Goal: Information Seeking & Learning: Check status

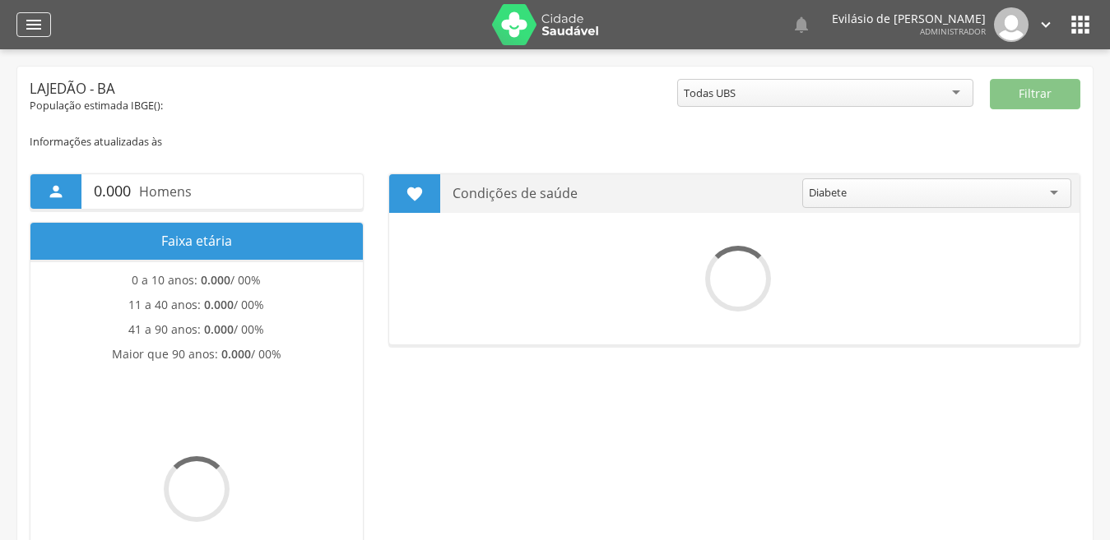
click at [38, 34] on icon "" at bounding box center [34, 25] width 20 height 20
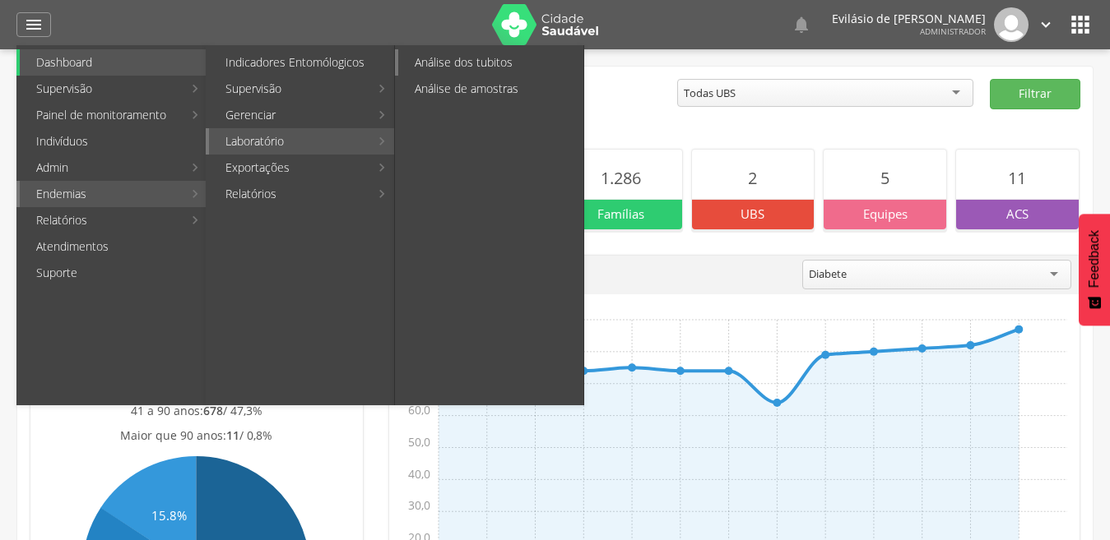
click at [475, 63] on link "Análise dos tubitos" at bounding box center [490, 62] width 185 height 26
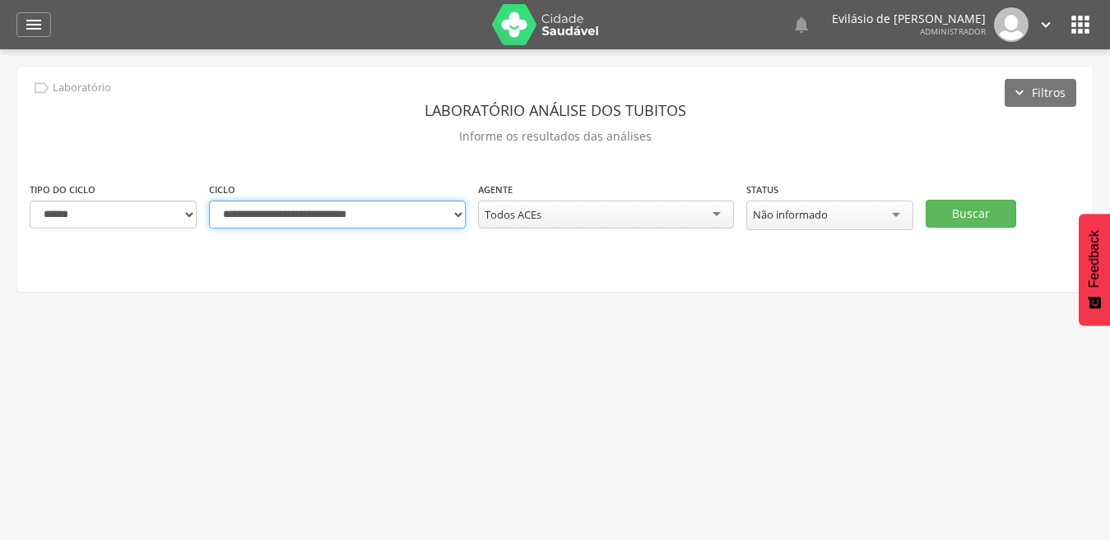
click at [455, 217] on select "**********" at bounding box center [337, 215] width 257 height 28
select select "**********"
click at [209, 201] on select "**********" at bounding box center [337, 215] width 257 height 28
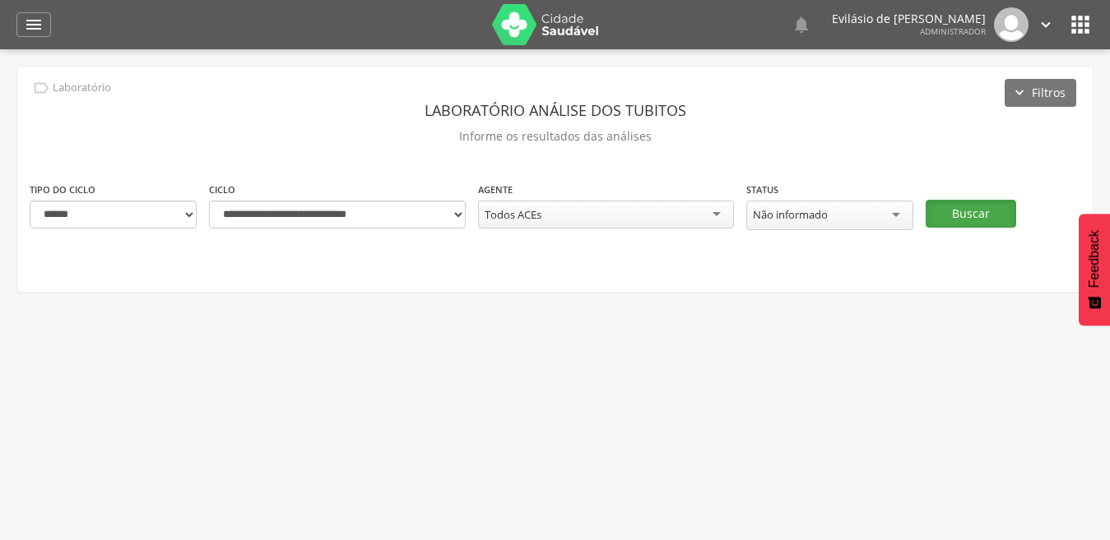
click at [966, 211] on button "Buscar" at bounding box center [970, 214] width 90 height 28
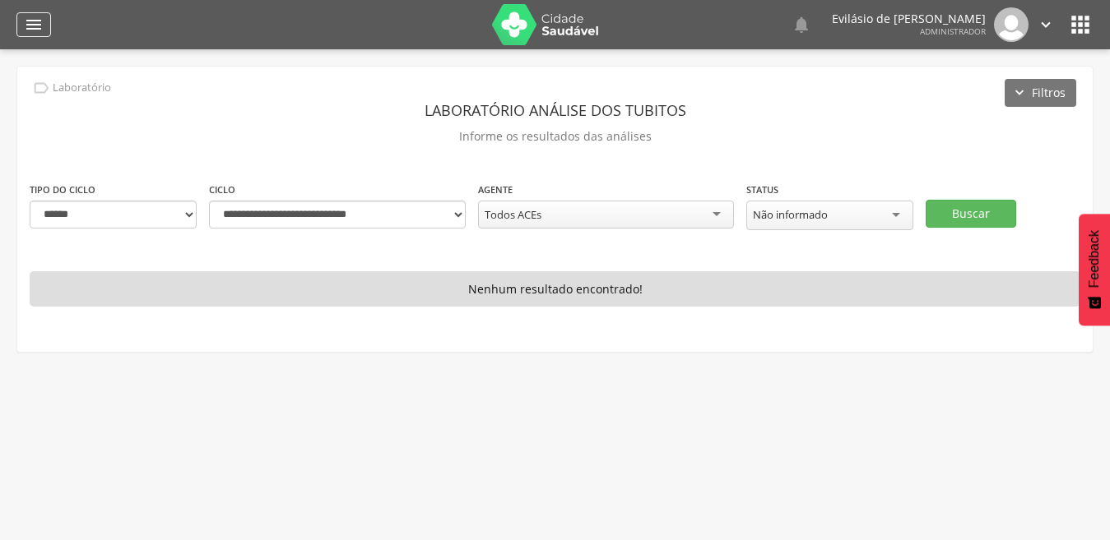
click at [37, 25] on icon "" at bounding box center [34, 25] width 20 height 20
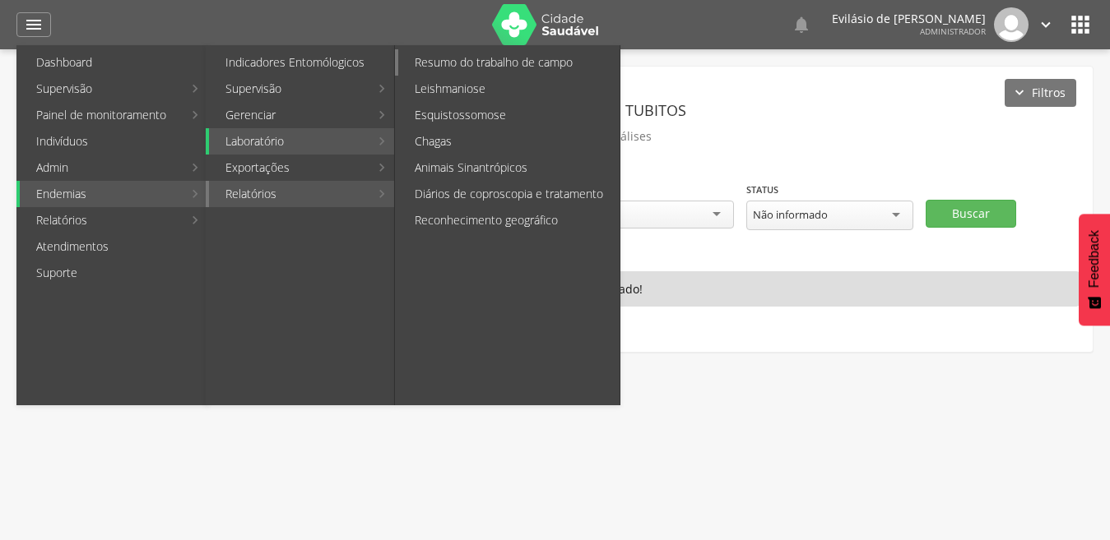
click at [499, 63] on link "Resumo do trabalho de campo" at bounding box center [508, 62] width 221 height 26
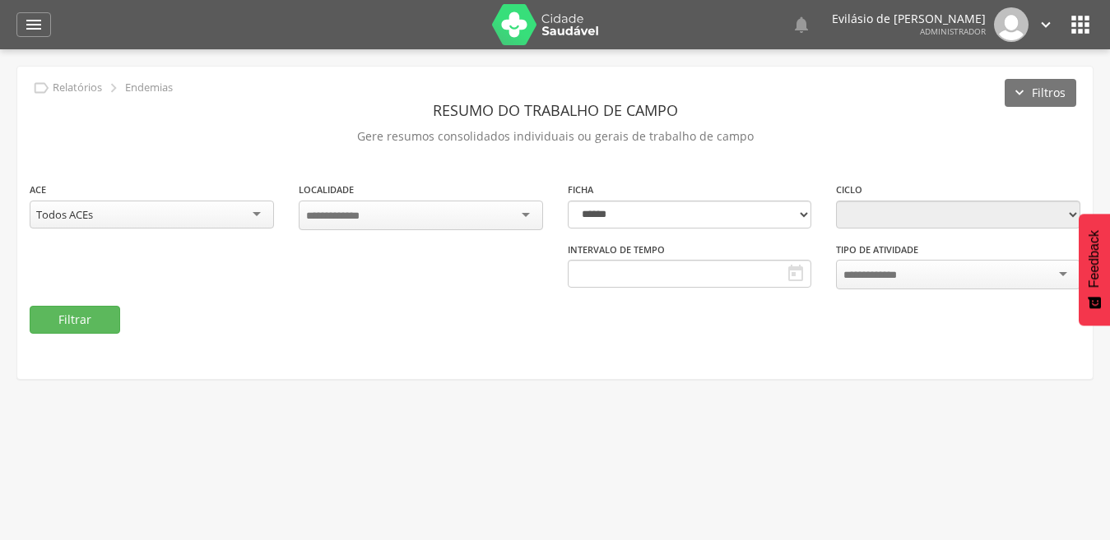
type input "**********"
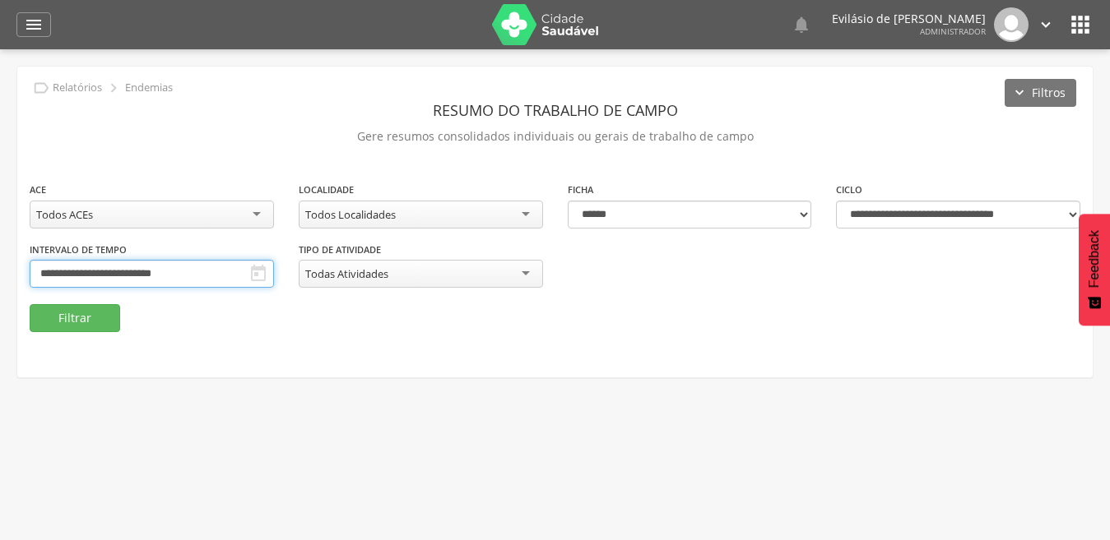
click at [222, 279] on input "**********" at bounding box center [152, 274] width 244 height 28
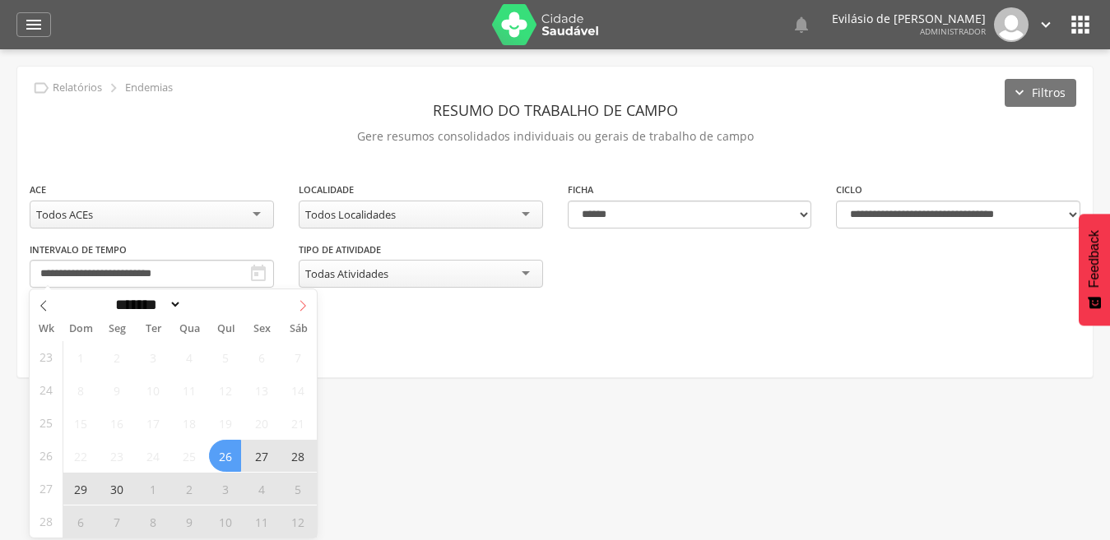
click at [300, 304] on icon at bounding box center [303, 306] width 12 height 12
select select "*"
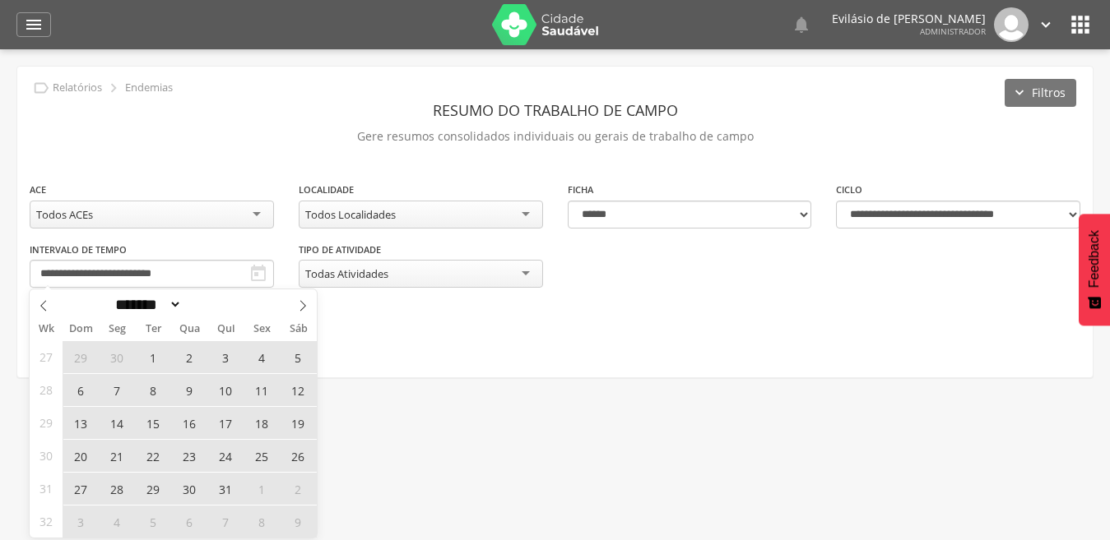
click at [118, 494] on span "28" at bounding box center [116, 489] width 32 height 32
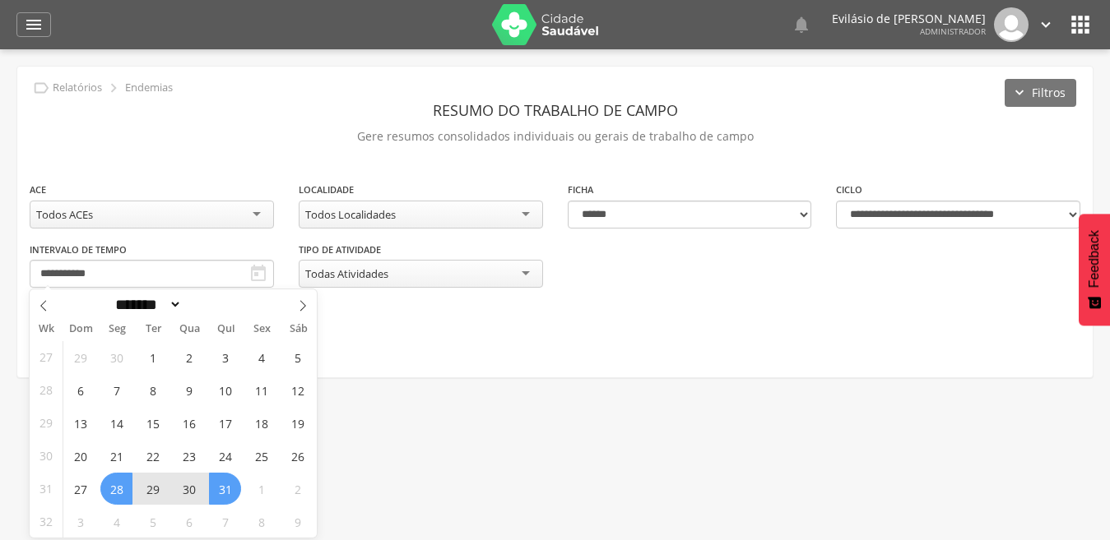
click at [236, 497] on span "31" at bounding box center [225, 489] width 32 height 32
type input "**********"
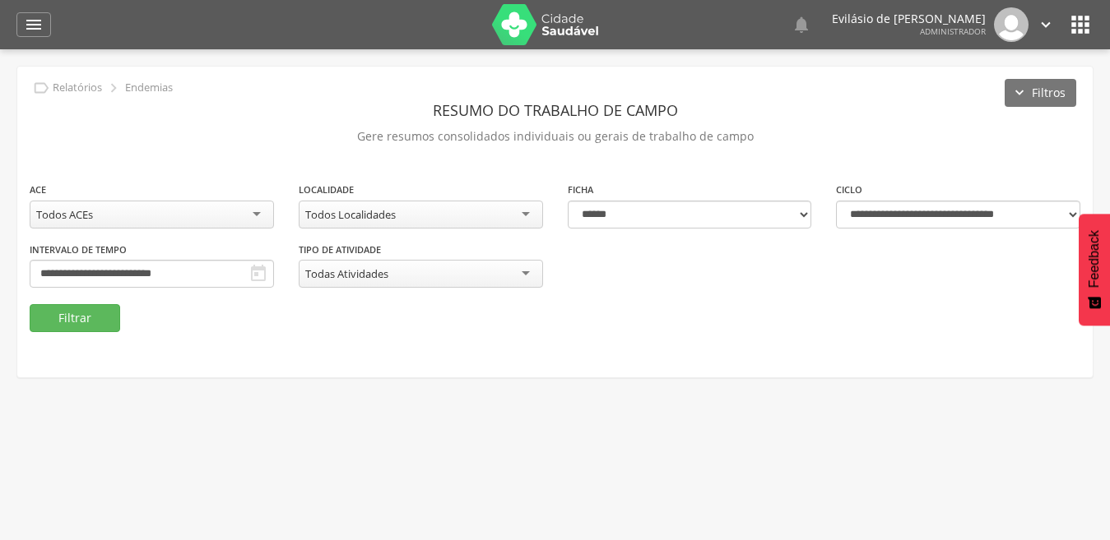
click at [527, 215] on div "Todos Localidades" at bounding box center [421, 215] width 244 height 28
click at [74, 318] on button "Filtrar" at bounding box center [75, 318] width 90 height 28
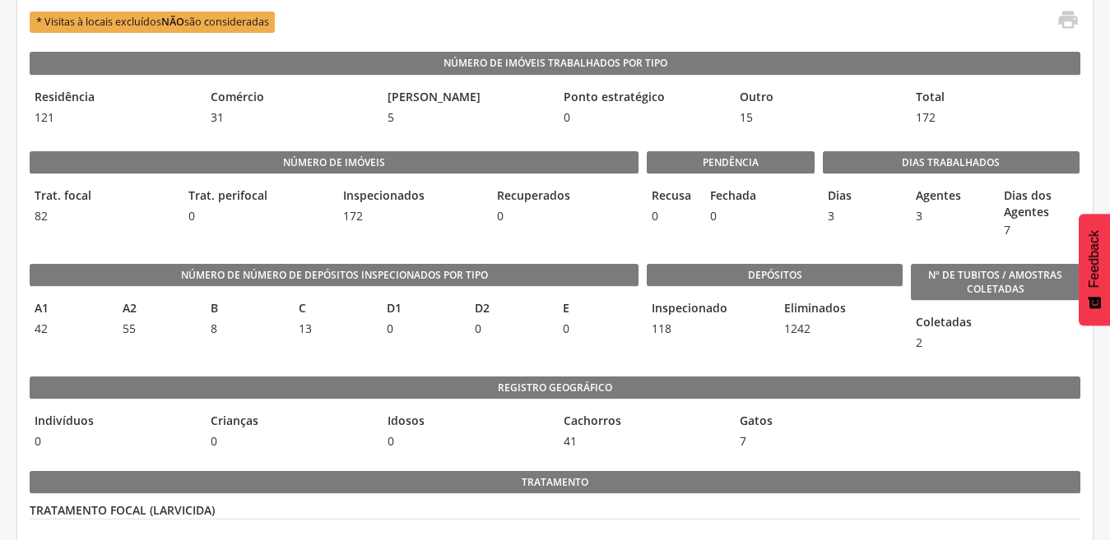
scroll to position [436, 0]
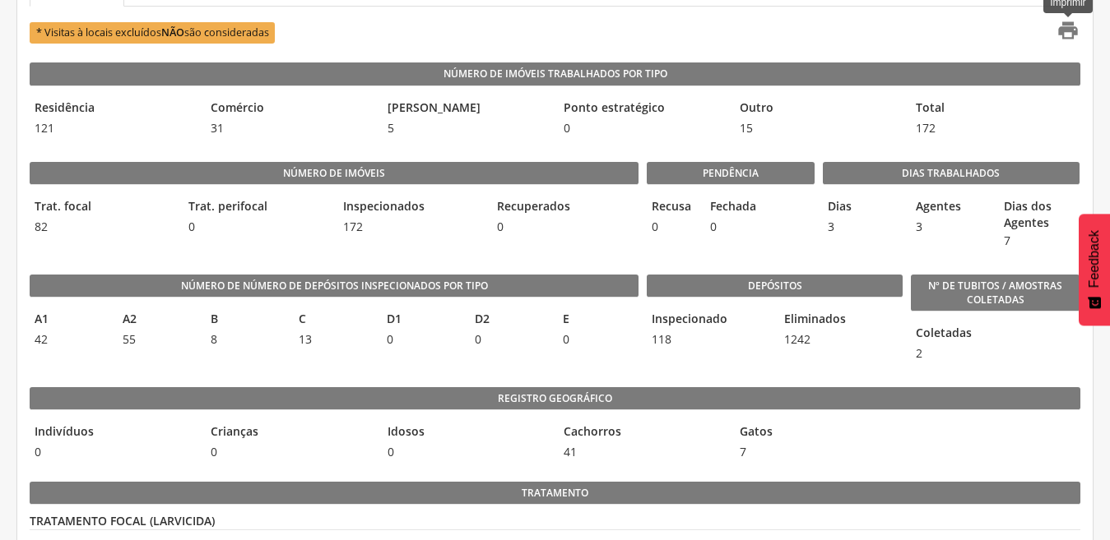
click at [1056, 32] on icon "" at bounding box center [1067, 30] width 23 height 23
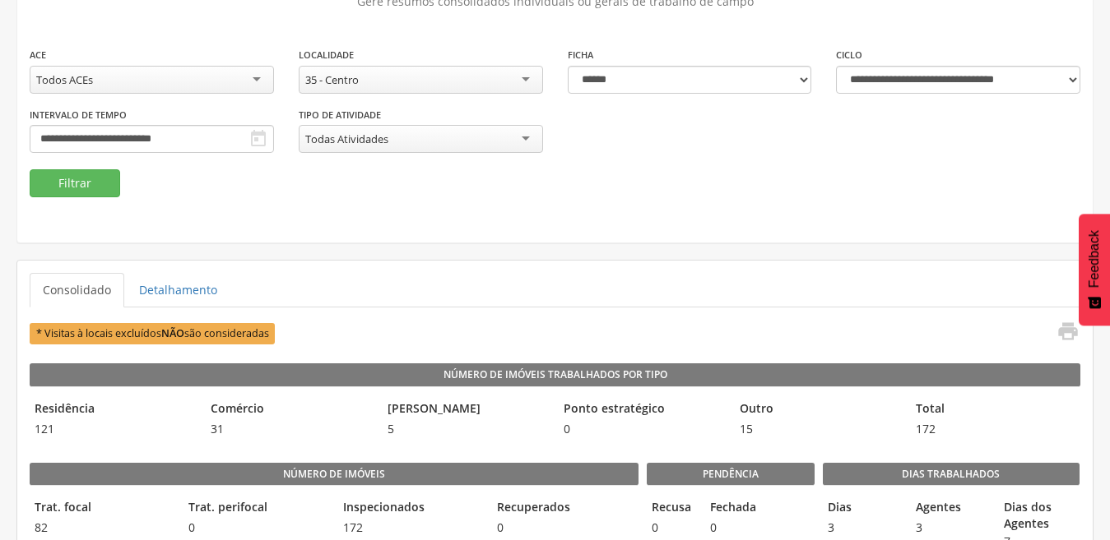
scroll to position [107, 0]
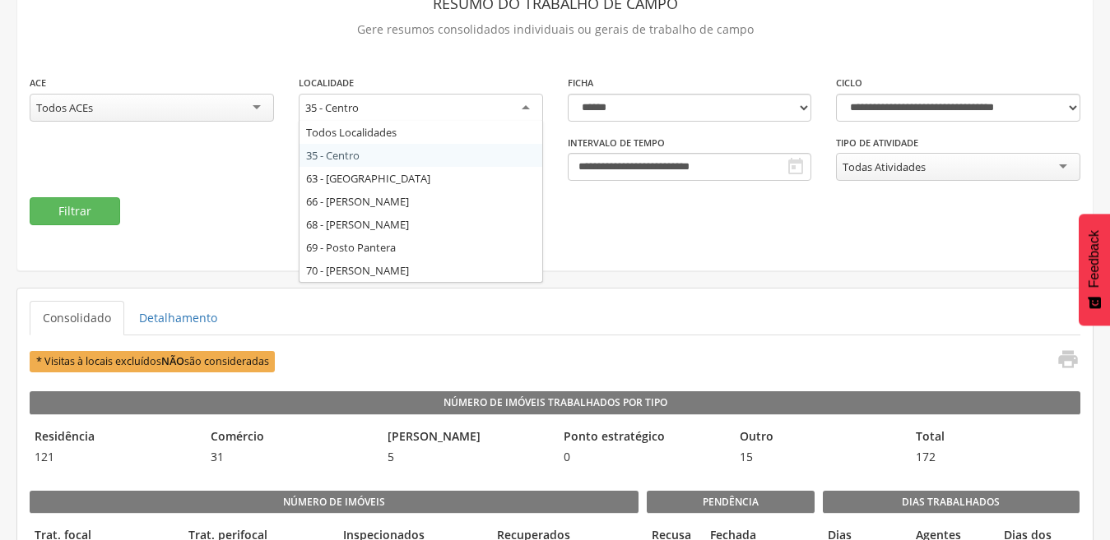
click at [526, 112] on div "35 - Centro" at bounding box center [421, 109] width 244 height 30
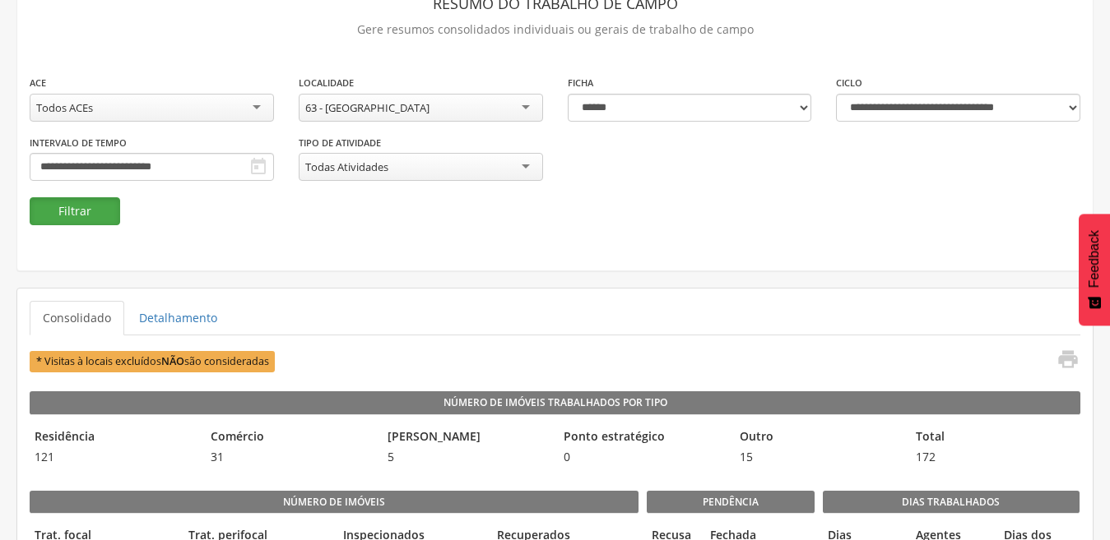
click at [67, 204] on button "Filtrar" at bounding box center [75, 211] width 90 height 28
click at [520, 104] on div "63 - [GEOGRAPHIC_DATA]" at bounding box center [421, 108] width 244 height 28
click at [98, 221] on button "Filtrar" at bounding box center [75, 211] width 90 height 28
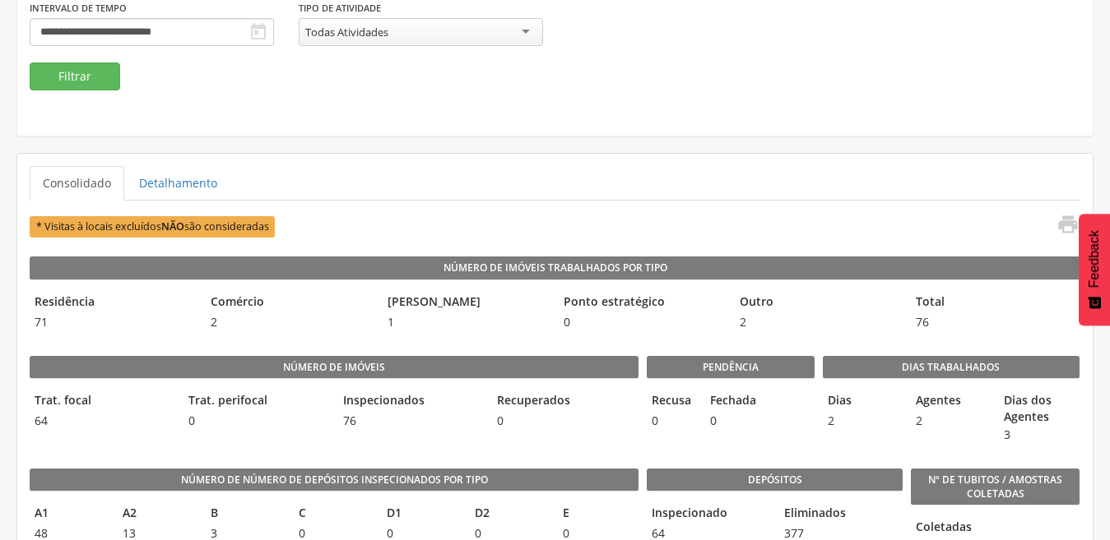
scroll to position [324, 0]
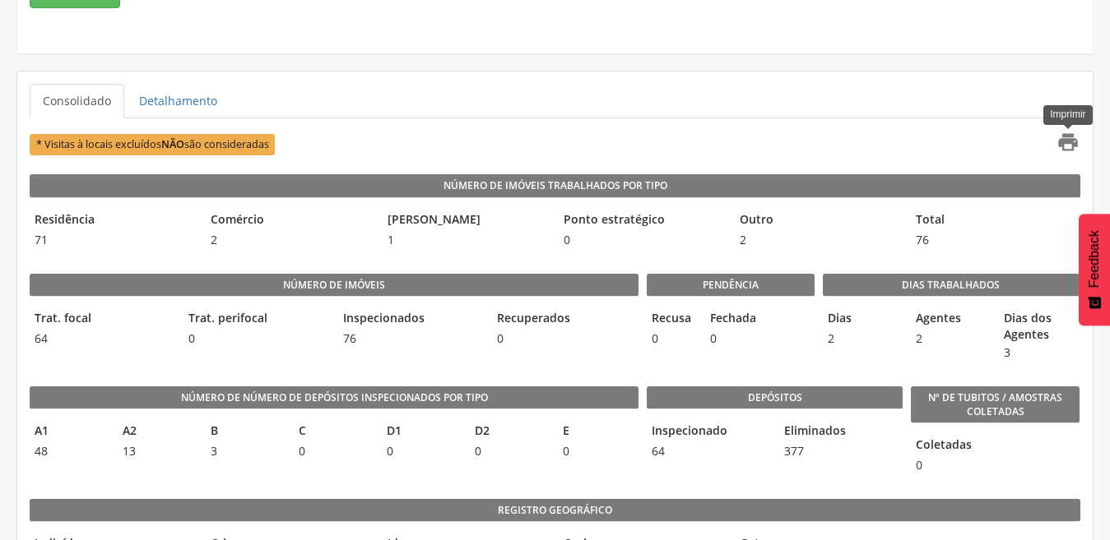
click at [1065, 137] on icon "" at bounding box center [1067, 142] width 23 height 23
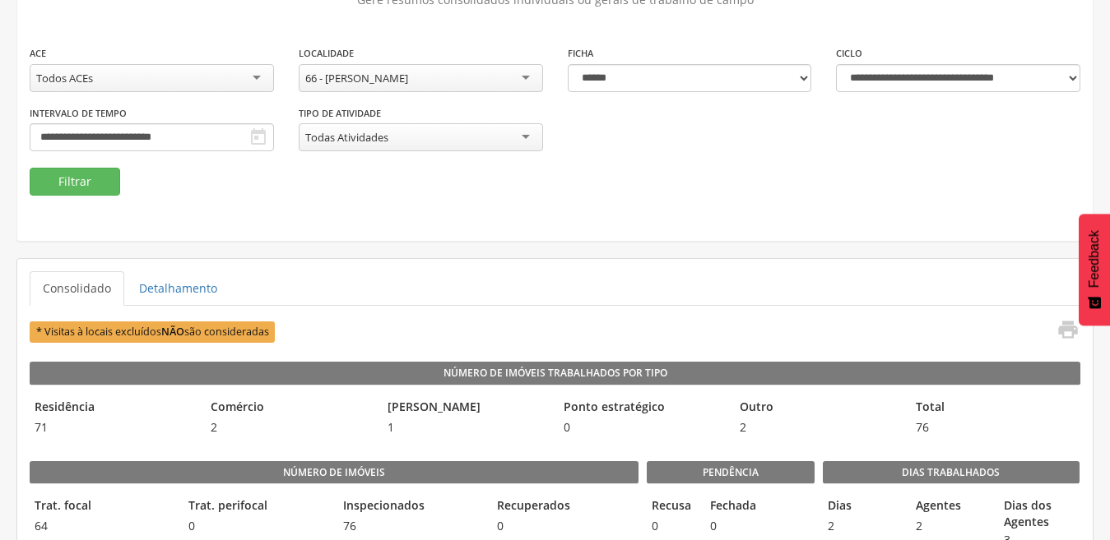
scroll to position [165, 0]
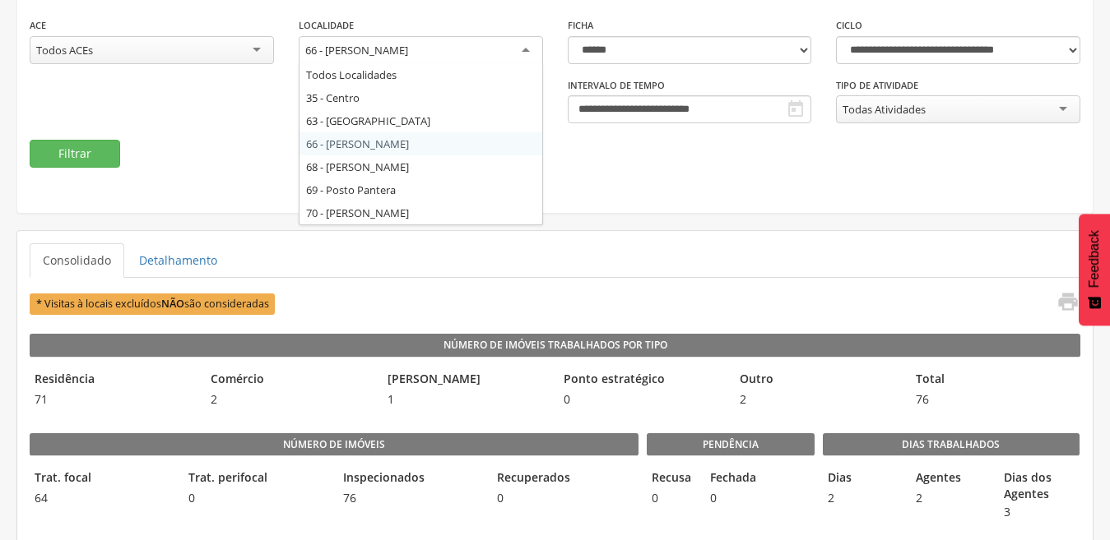
click at [523, 53] on div "66 - [PERSON_NAME]" at bounding box center [421, 51] width 244 height 30
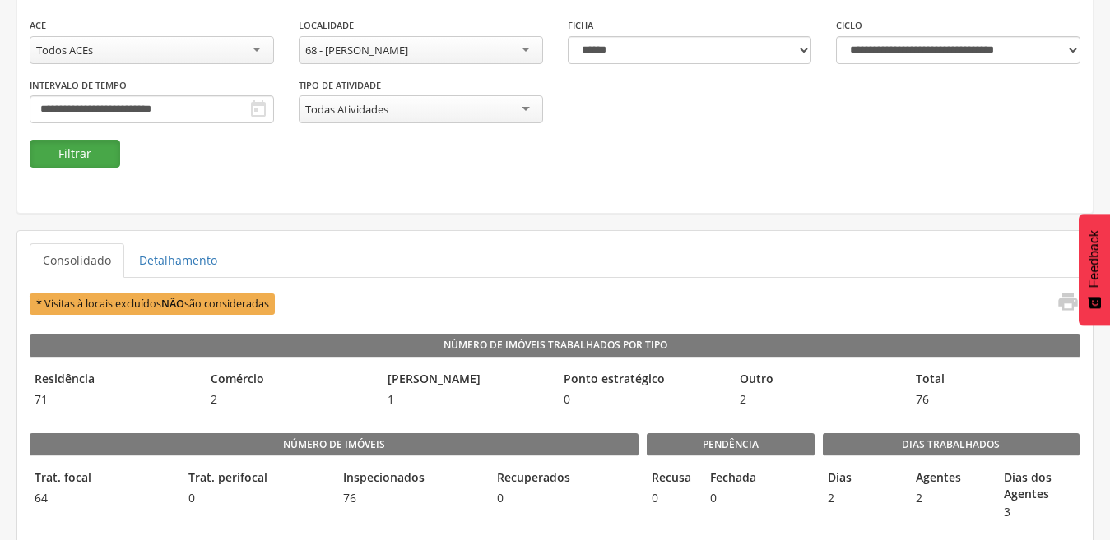
click at [74, 155] on button "Filtrar" at bounding box center [75, 154] width 90 height 28
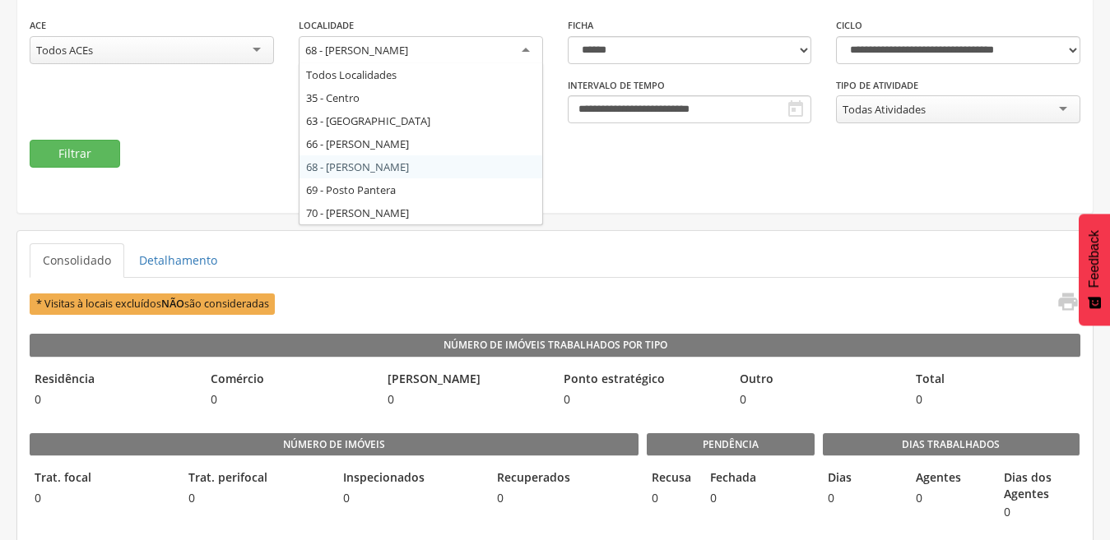
click at [521, 48] on div "68 - [PERSON_NAME]" at bounding box center [421, 51] width 244 height 30
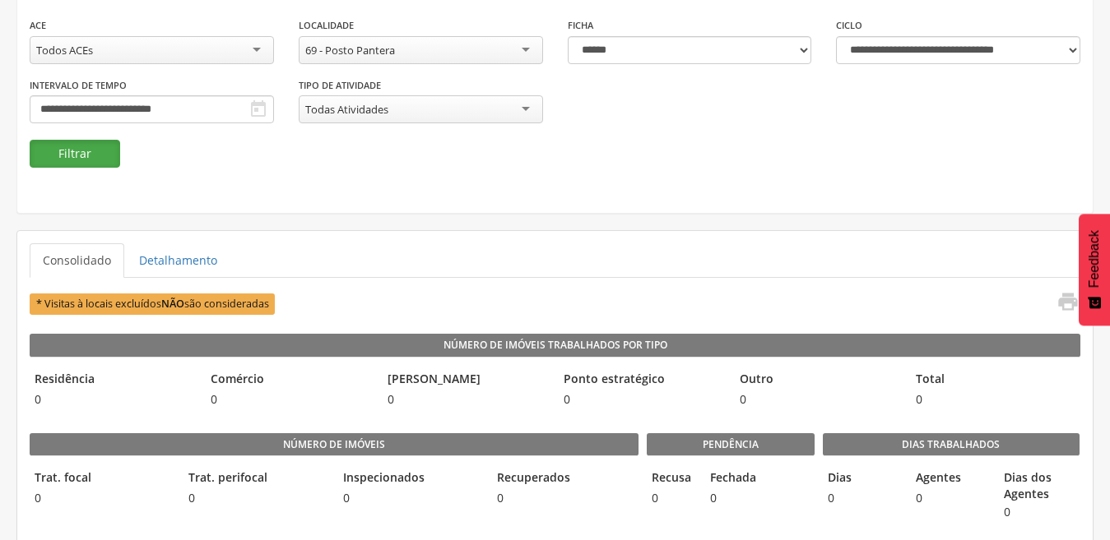
click at [81, 141] on button "Filtrar" at bounding box center [75, 154] width 90 height 28
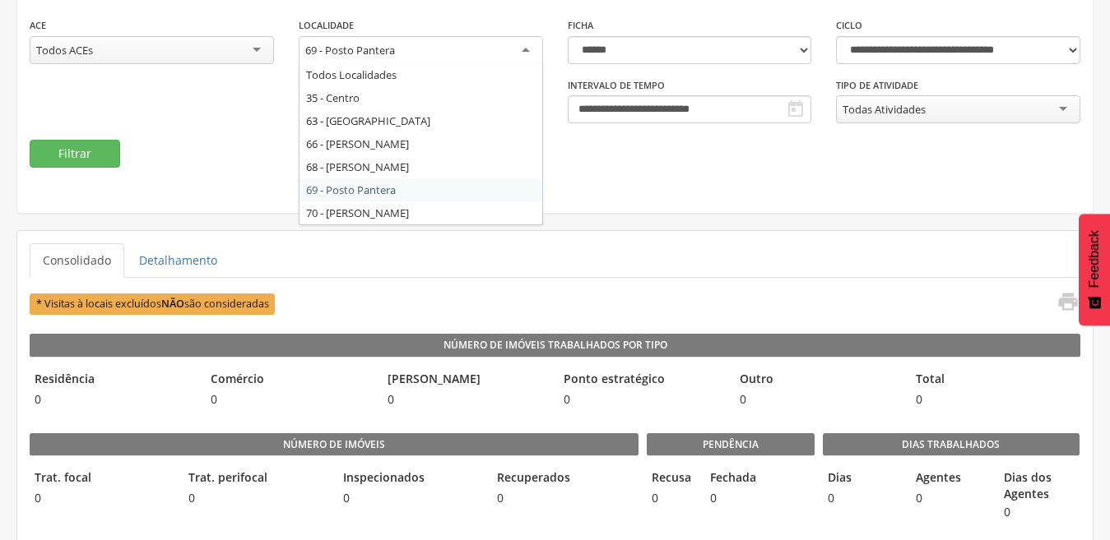
click at [532, 53] on div "69 - Posto Pantera" at bounding box center [421, 51] width 244 height 30
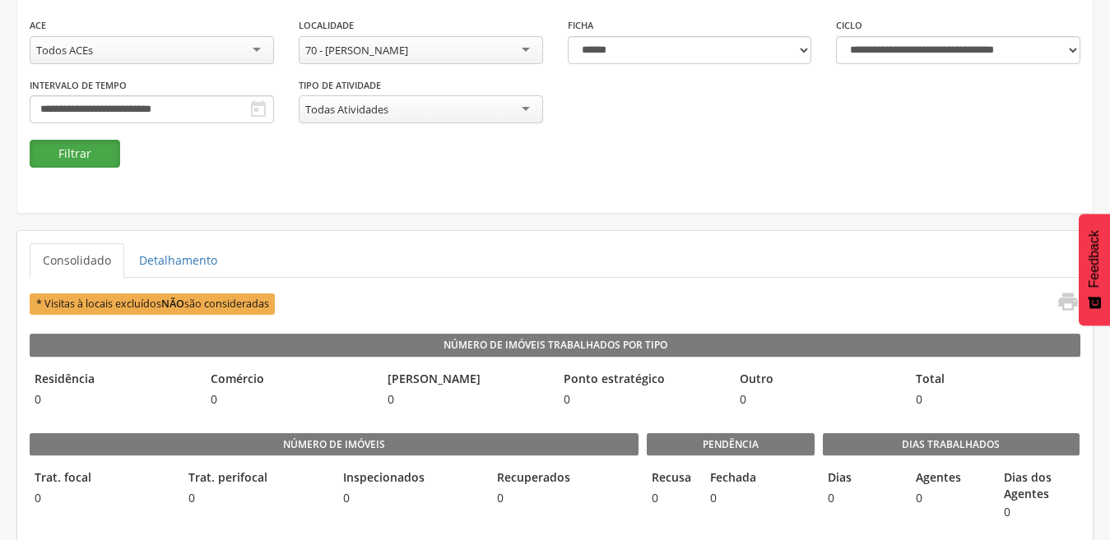
click at [83, 151] on button "Filtrar" at bounding box center [75, 154] width 90 height 28
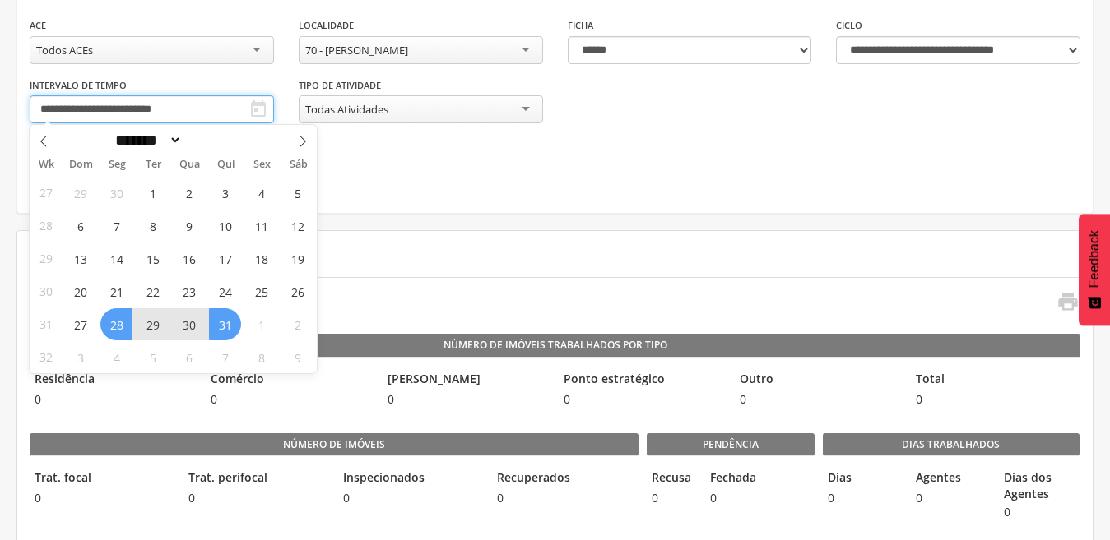
click at [157, 100] on input "**********" at bounding box center [152, 109] width 244 height 28
click at [306, 141] on icon at bounding box center [303, 142] width 12 height 12
select select "*"
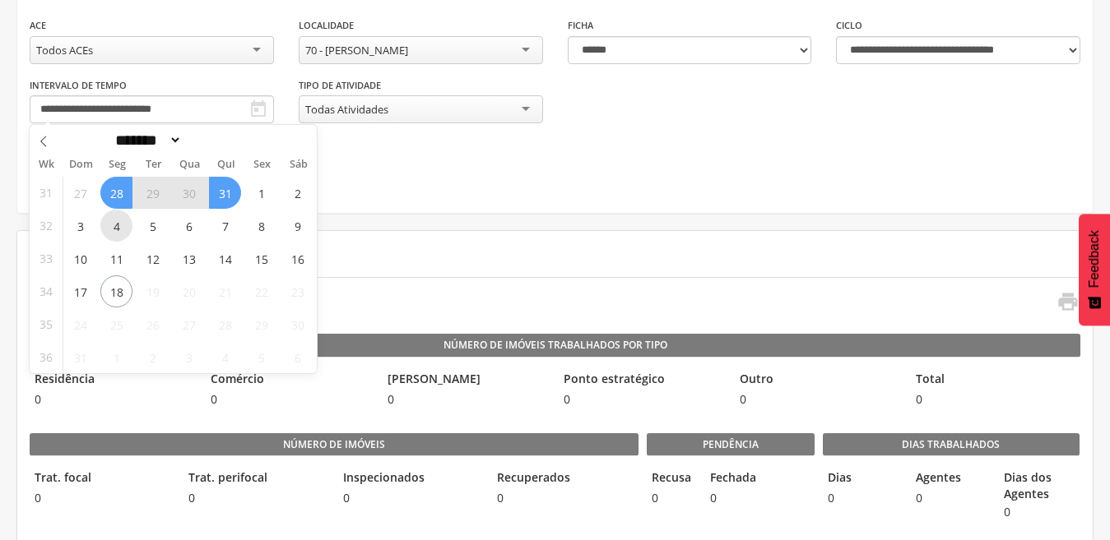
click at [121, 231] on span "4" at bounding box center [116, 226] width 32 height 32
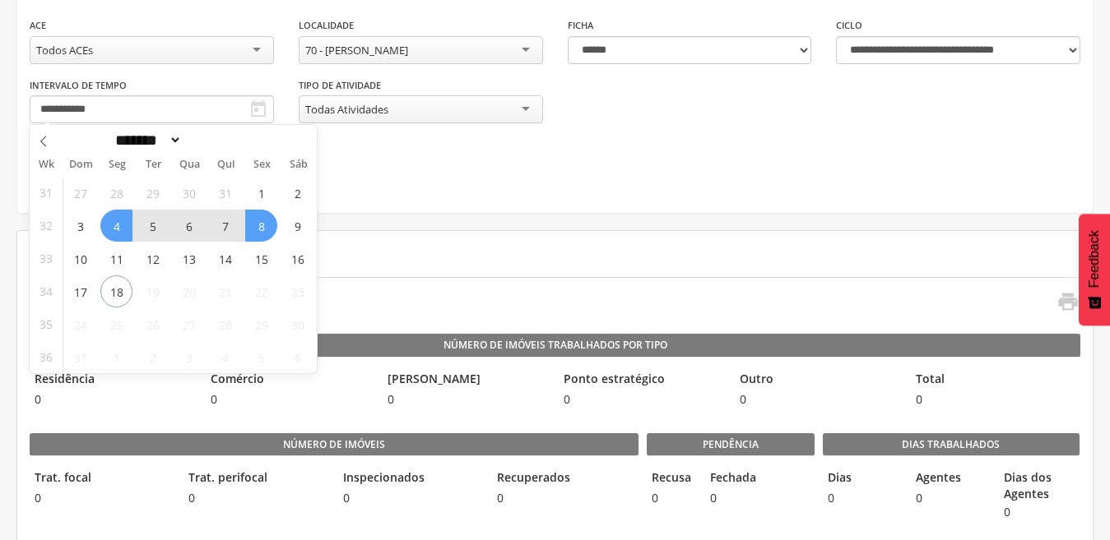
click at [249, 231] on span "8" at bounding box center [261, 226] width 32 height 32
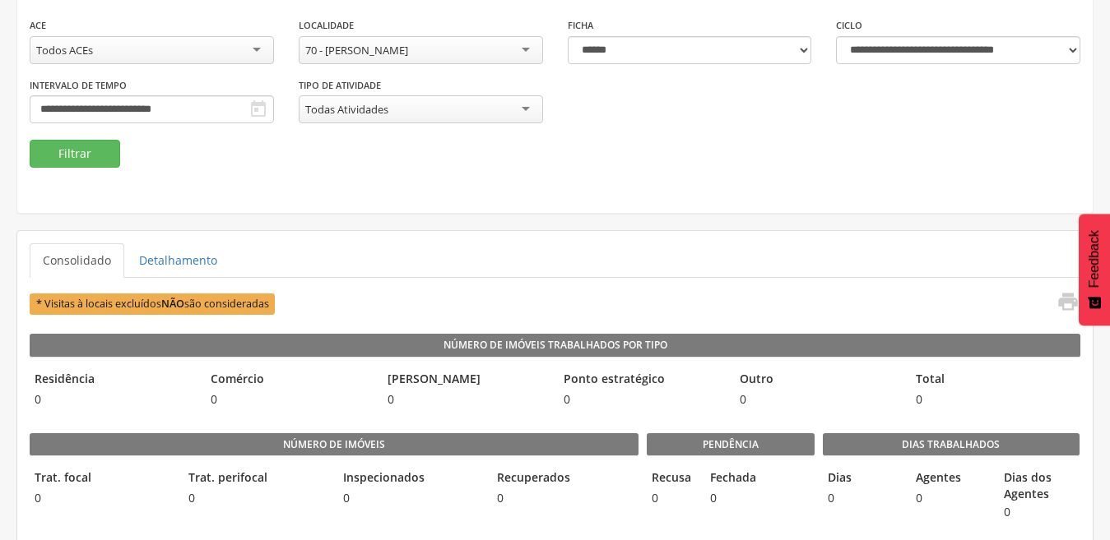
click at [526, 53] on div "70 - [PERSON_NAME]" at bounding box center [421, 50] width 244 height 28
click at [100, 156] on button "Filtrar" at bounding box center [75, 154] width 90 height 28
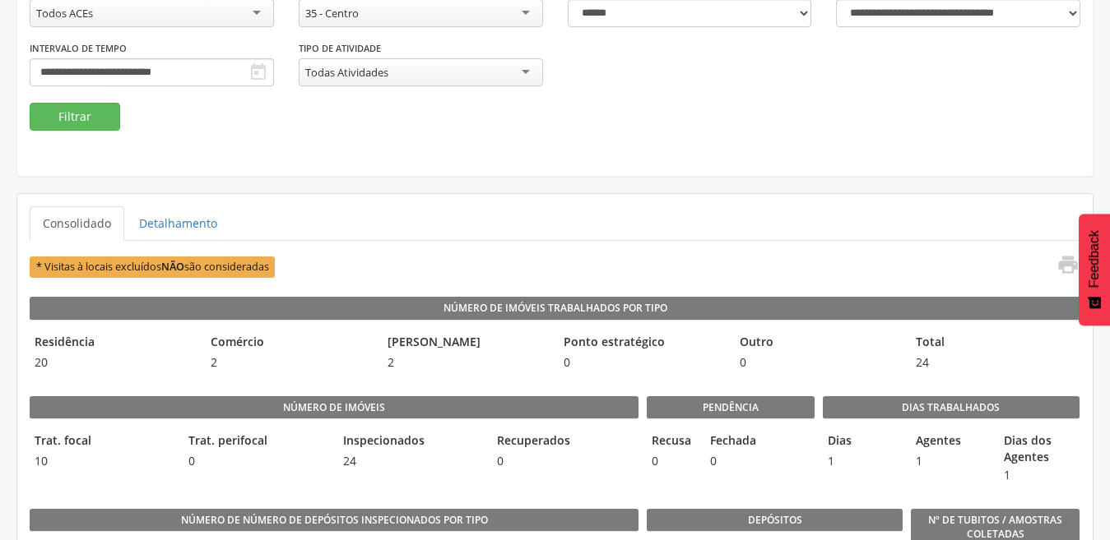
scroll to position [242, 0]
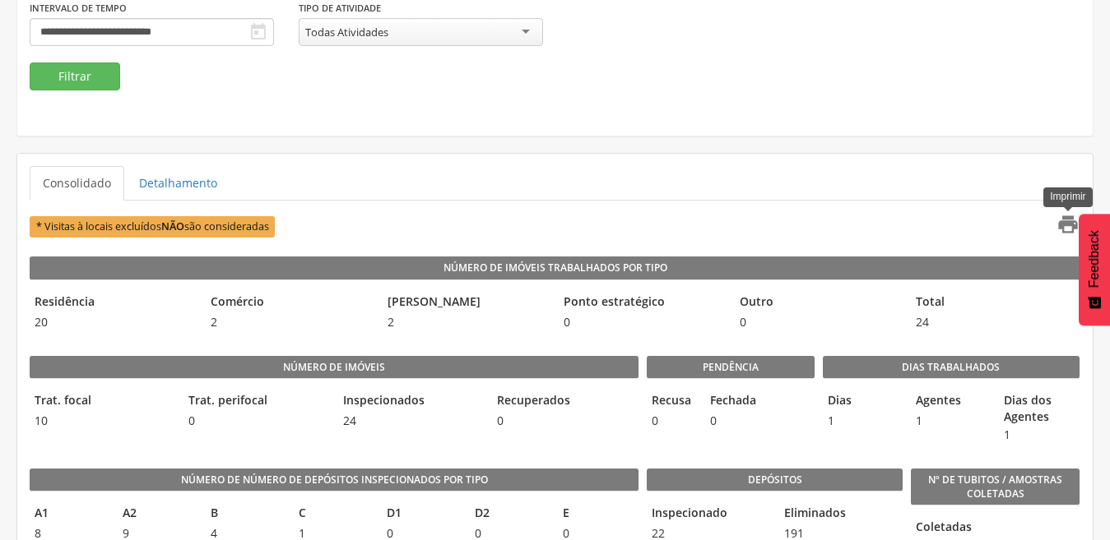
click at [1060, 225] on icon "" at bounding box center [1067, 224] width 23 height 23
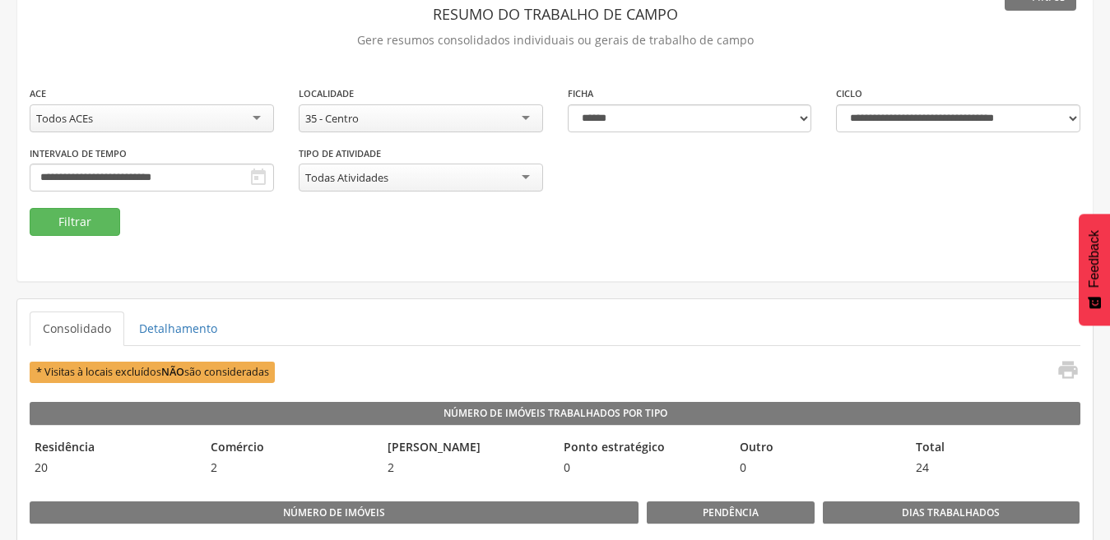
scroll to position [77, 0]
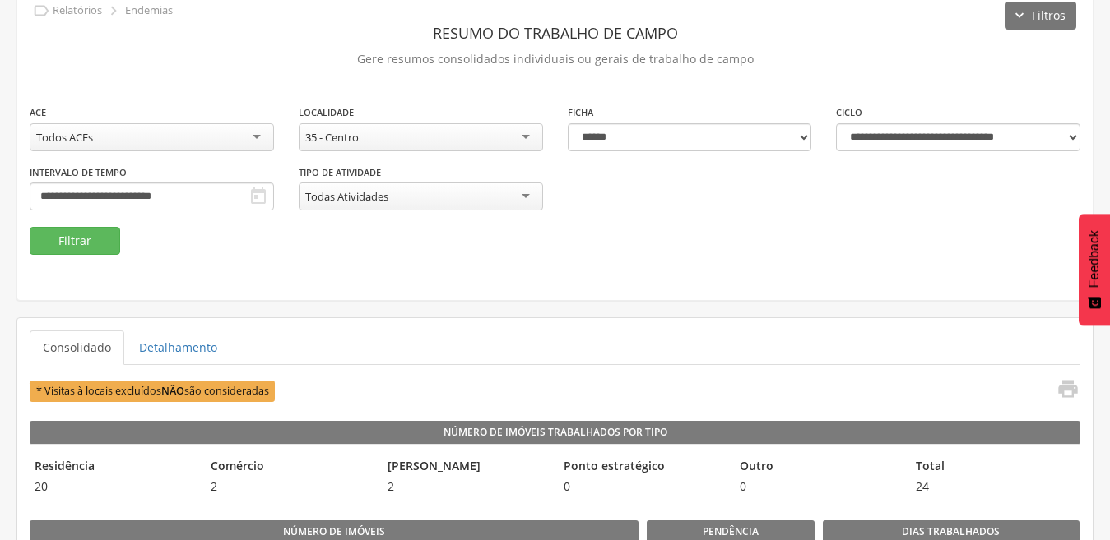
click at [527, 139] on div "35 - Centro" at bounding box center [421, 137] width 244 height 28
click at [93, 239] on button "Filtrar" at bounding box center [75, 241] width 90 height 28
click at [527, 140] on div "63 - [GEOGRAPHIC_DATA]" at bounding box center [421, 137] width 244 height 28
click at [64, 243] on button "Filtrar" at bounding box center [75, 241] width 90 height 28
click at [1066, 395] on icon "" at bounding box center [1067, 389] width 23 height 23
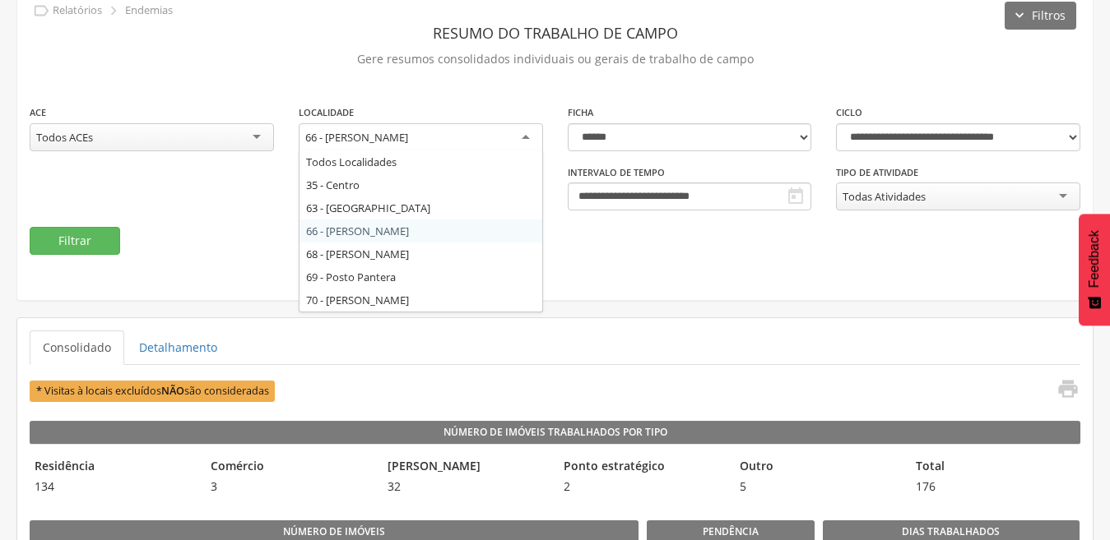
click at [530, 141] on div "66 - [PERSON_NAME]" at bounding box center [421, 138] width 244 height 30
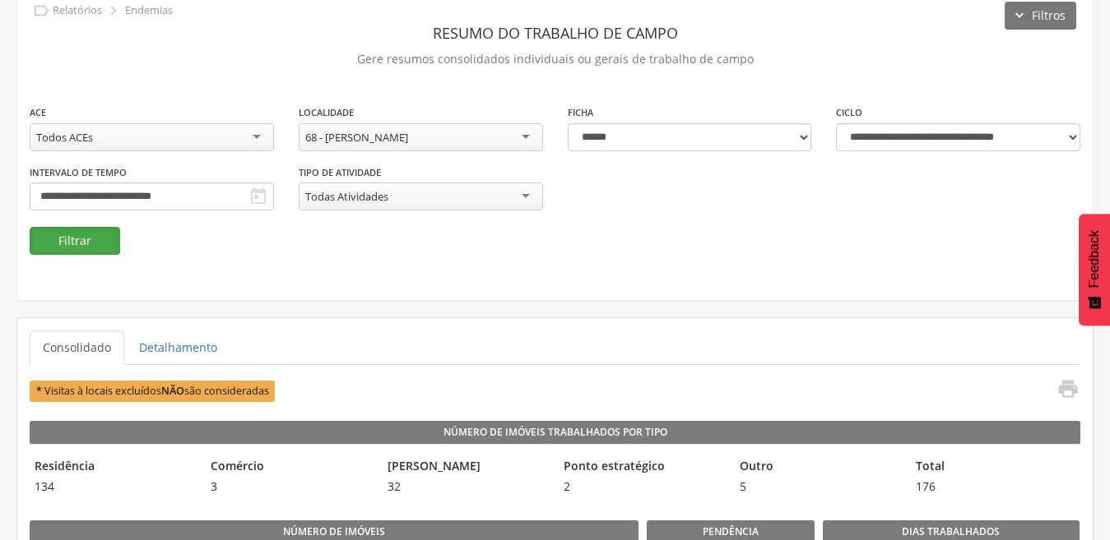
click at [77, 241] on button "Filtrar" at bounding box center [75, 241] width 90 height 28
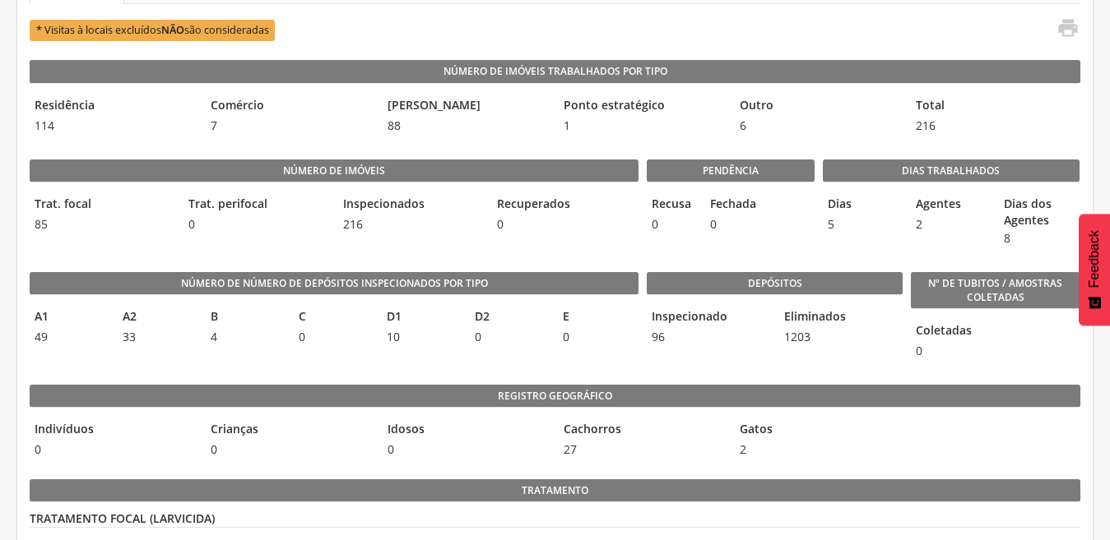
scroll to position [324, 0]
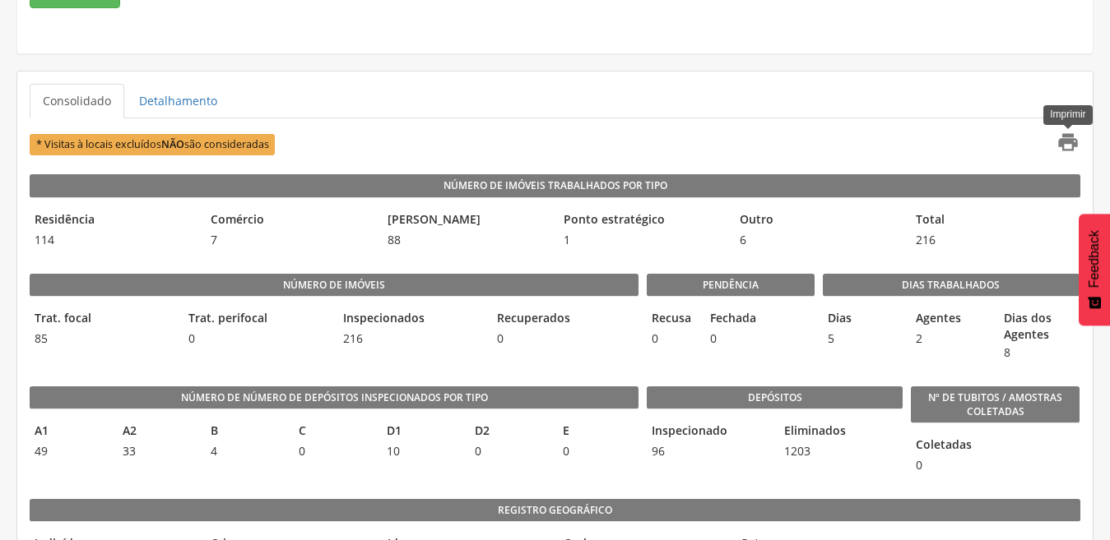
click at [1064, 137] on icon "" at bounding box center [1067, 142] width 23 height 23
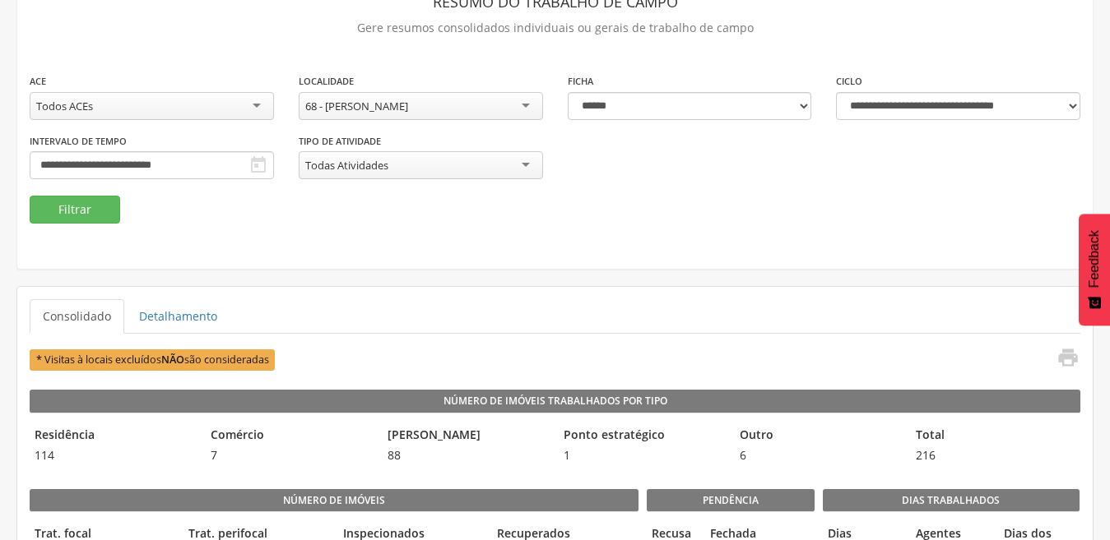
scroll to position [0, 0]
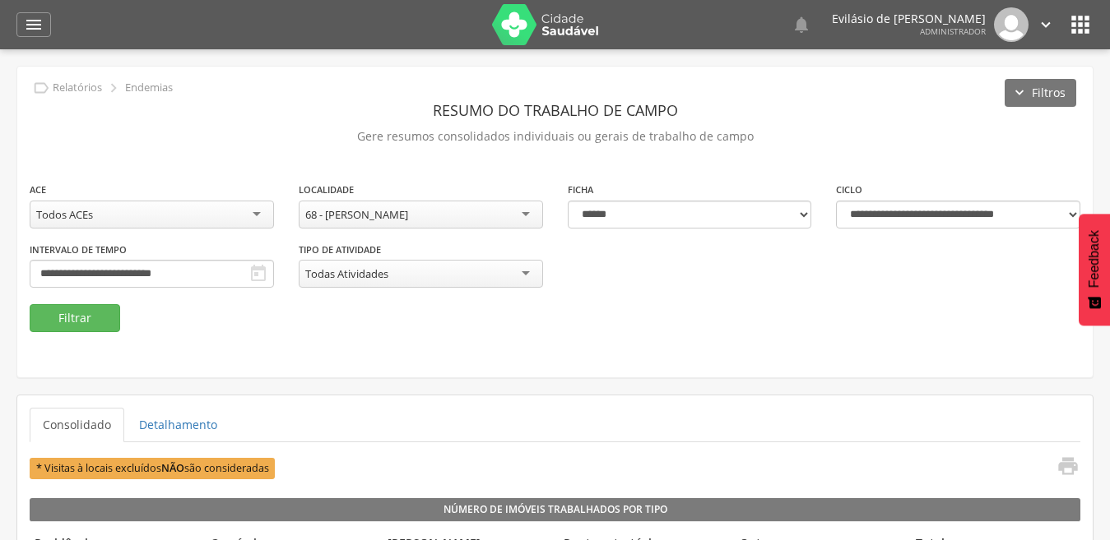
click at [529, 209] on div "68 - [PERSON_NAME]" at bounding box center [421, 215] width 244 height 28
click at [72, 313] on button "Filtrar" at bounding box center [75, 318] width 90 height 28
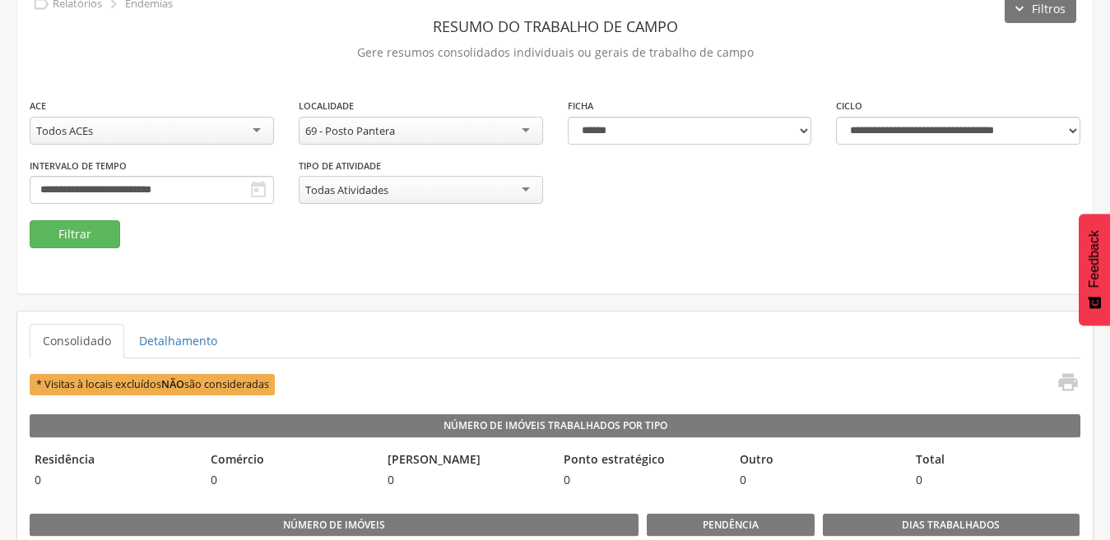
scroll to position [165, 0]
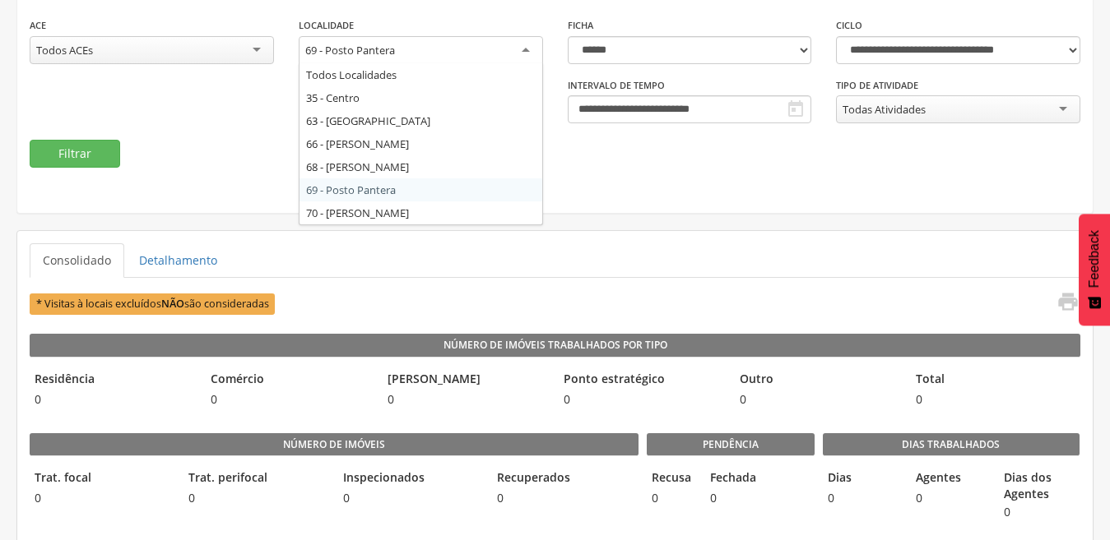
click at [525, 45] on div "69 - Posto Pantera" at bounding box center [421, 51] width 244 height 30
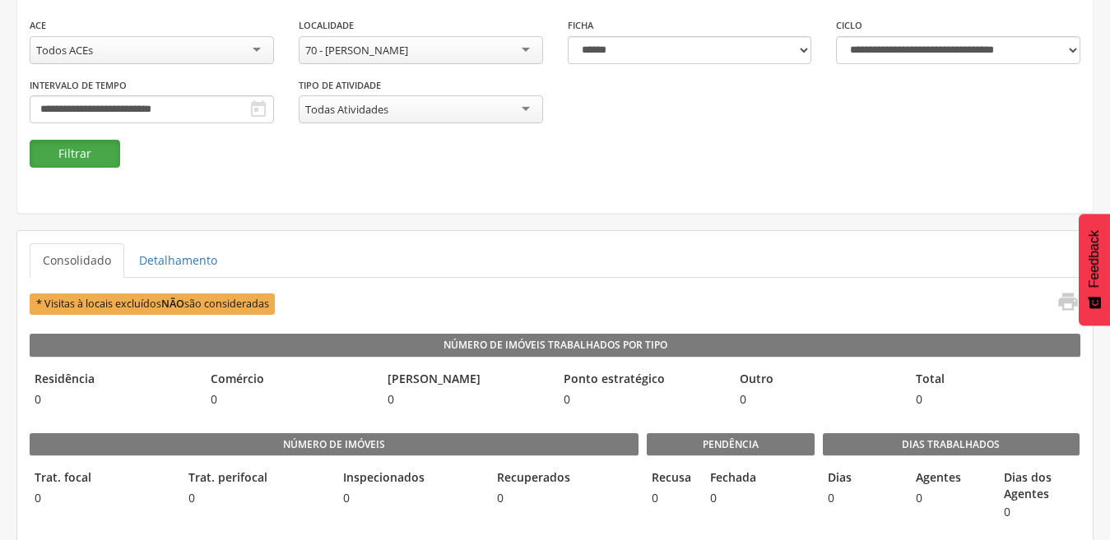
click at [103, 161] on button "Filtrar" at bounding box center [75, 154] width 90 height 28
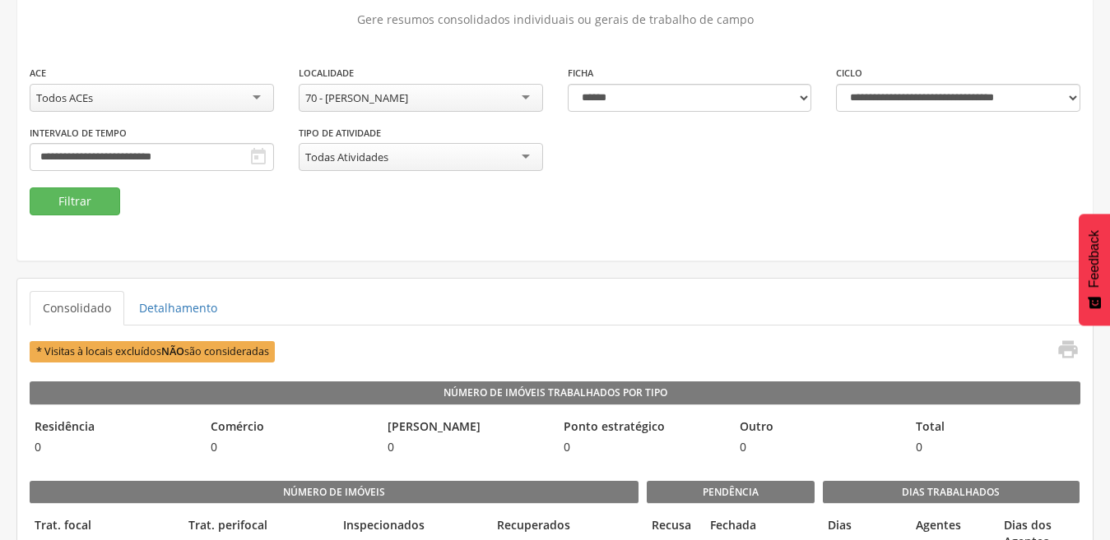
scroll to position [82, 0]
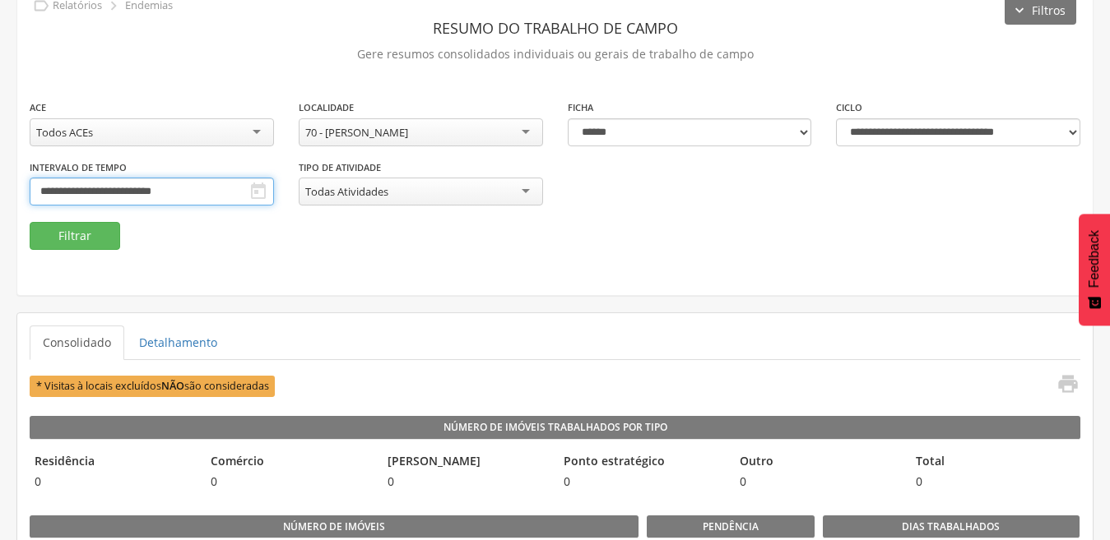
click at [192, 198] on input "**********" at bounding box center [152, 192] width 244 height 28
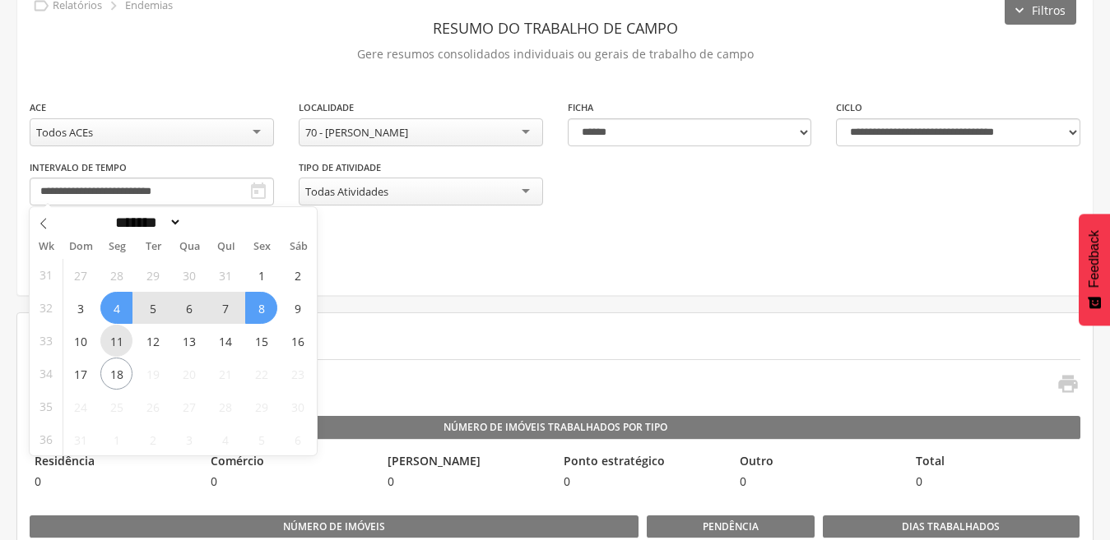
click at [120, 348] on span "11" at bounding box center [116, 341] width 32 height 32
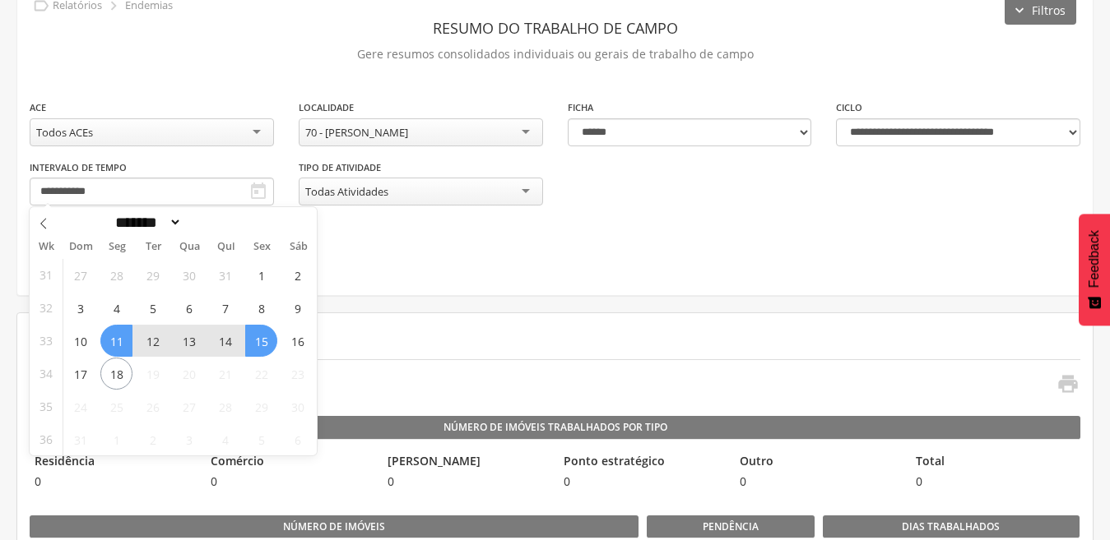
click at [256, 343] on span "15" at bounding box center [261, 341] width 32 height 32
type input "**********"
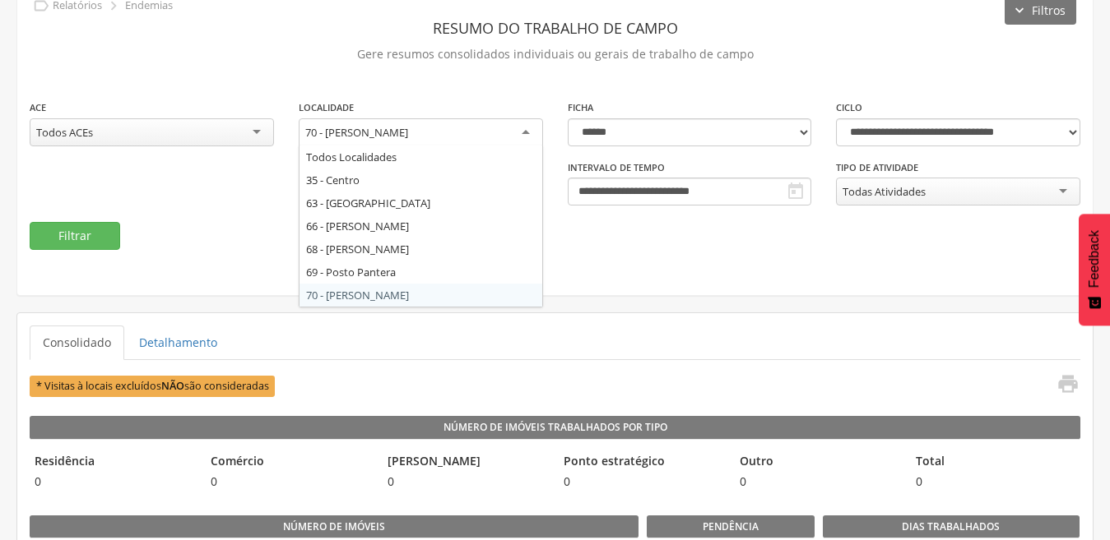
click at [525, 135] on div "70 - [PERSON_NAME]" at bounding box center [421, 133] width 244 height 30
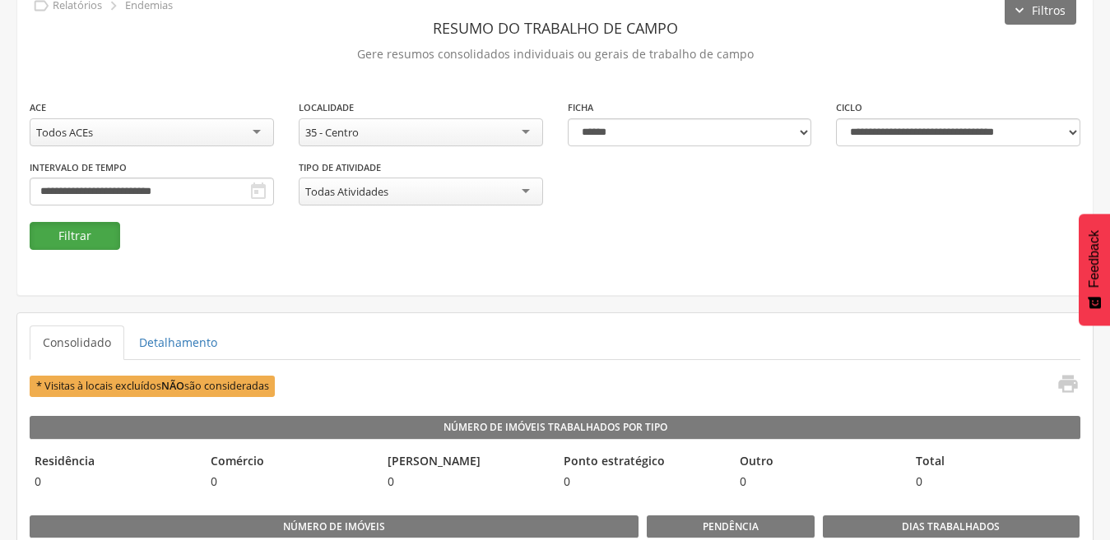
click at [100, 240] on button "Filtrar" at bounding box center [75, 236] width 90 height 28
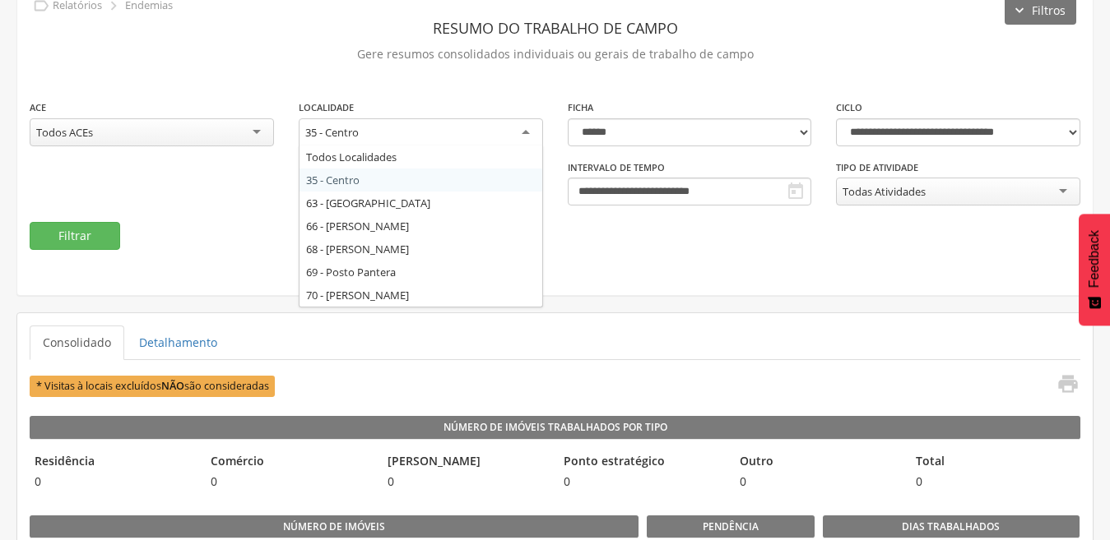
click at [526, 130] on div "35 - Centro" at bounding box center [421, 133] width 244 height 30
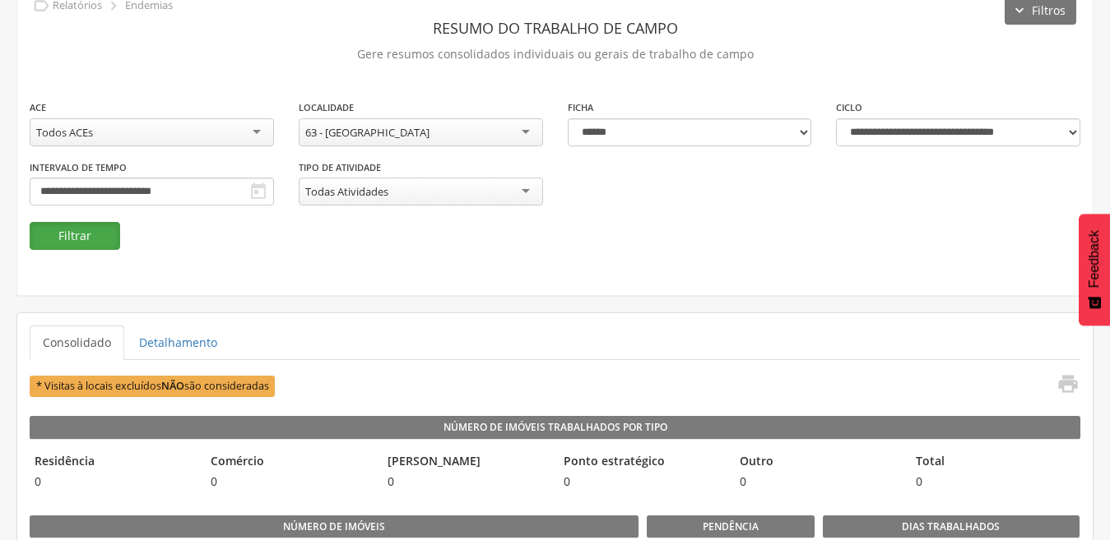
click at [66, 247] on button "Filtrar" at bounding box center [75, 236] width 90 height 28
click at [524, 132] on div "63 - [GEOGRAPHIC_DATA]" at bounding box center [421, 132] width 244 height 28
click at [85, 241] on button "Filtrar" at bounding box center [75, 236] width 90 height 28
click at [531, 132] on div "66 - [PERSON_NAME]" at bounding box center [421, 132] width 244 height 28
click at [85, 240] on button "Filtrar" at bounding box center [75, 236] width 90 height 28
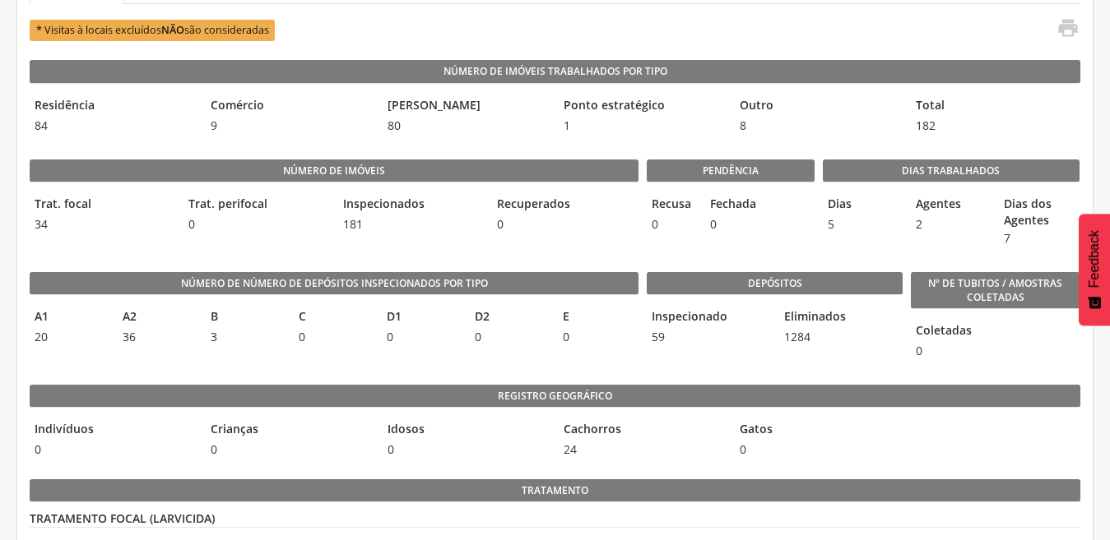
scroll to position [411, 0]
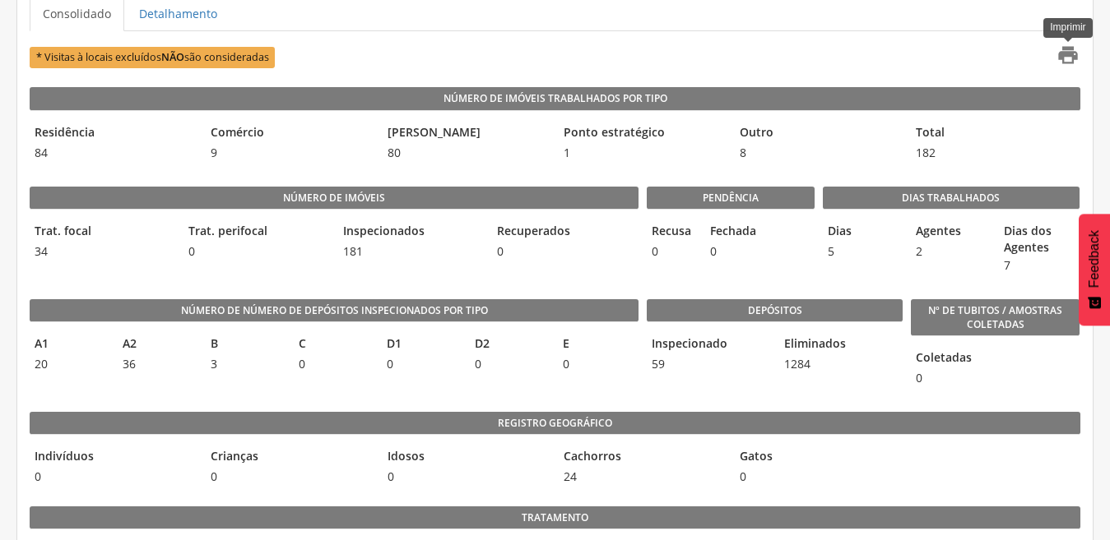
click at [1067, 64] on icon "" at bounding box center [1067, 55] width 23 height 23
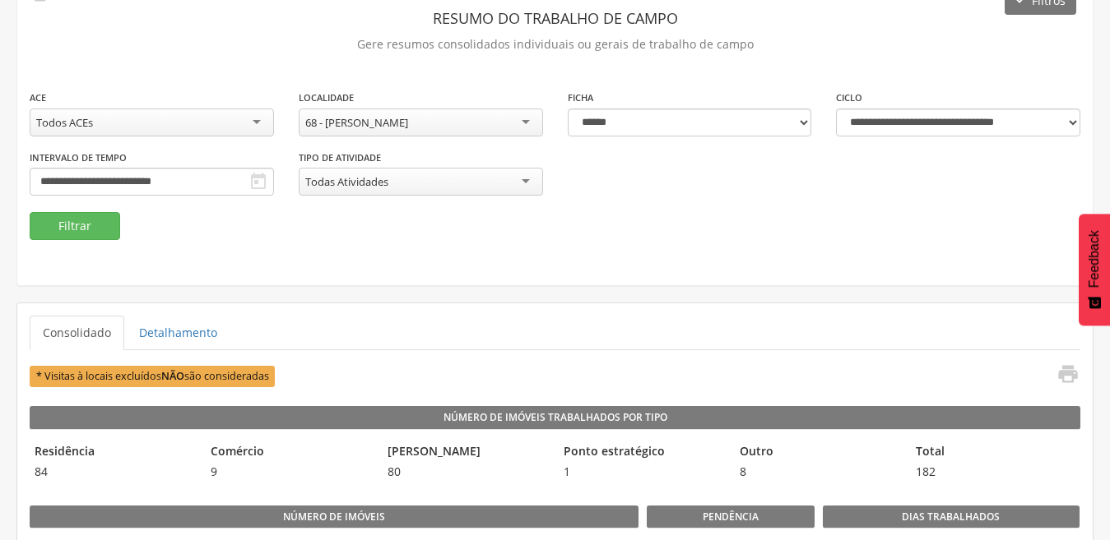
scroll to position [82, 0]
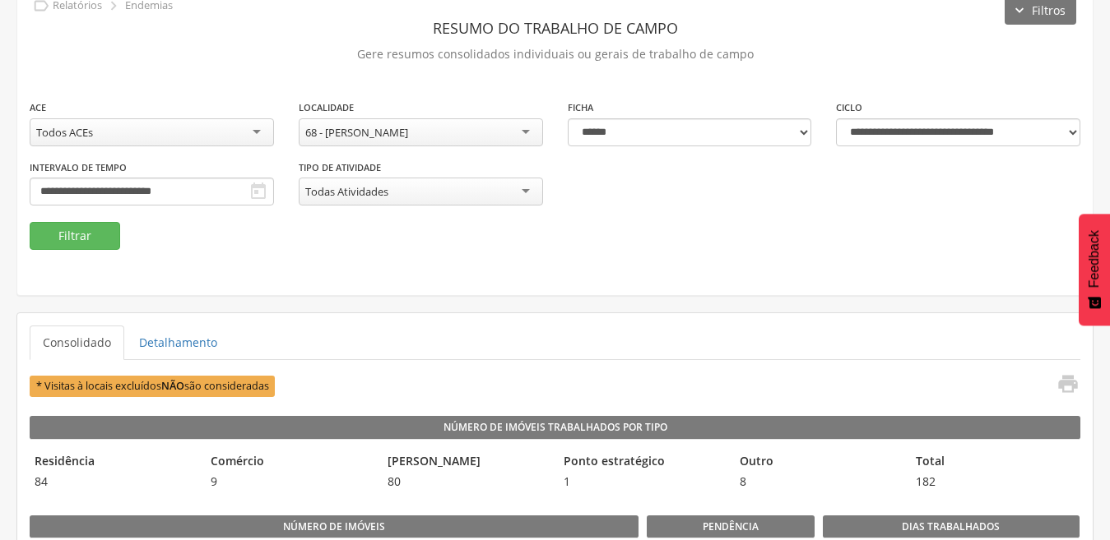
click at [536, 134] on div "68 - [PERSON_NAME]" at bounding box center [421, 132] width 244 height 28
click at [61, 232] on button "Filtrar" at bounding box center [75, 236] width 90 height 28
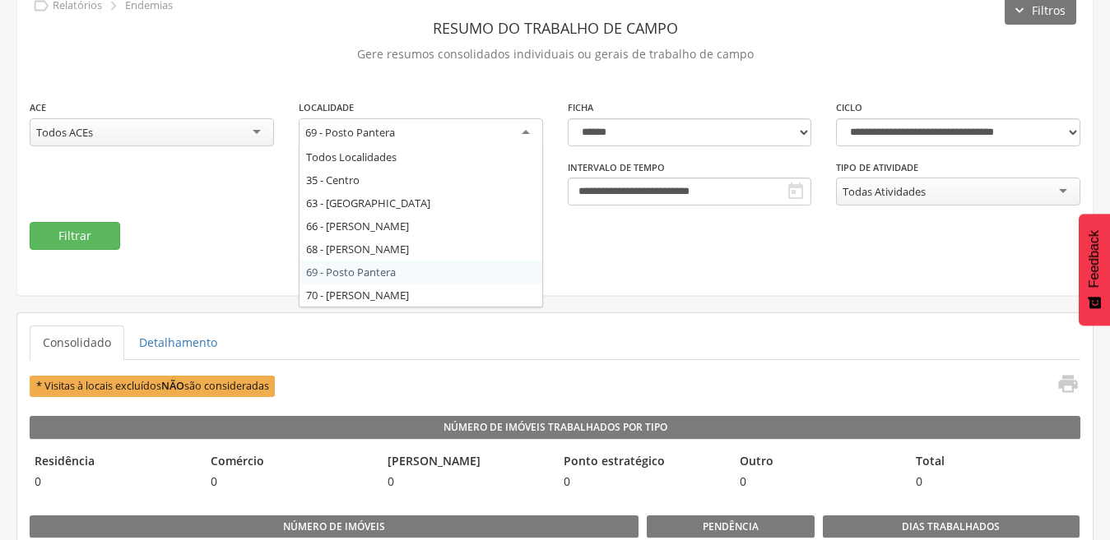
click at [528, 131] on div "69 - Posto Pantera" at bounding box center [421, 133] width 244 height 30
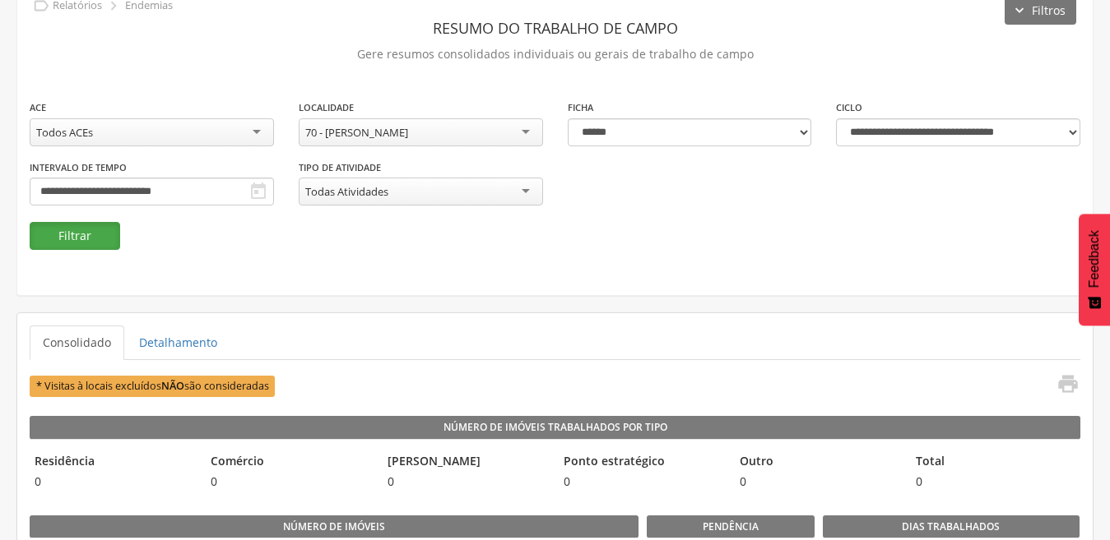
click at [46, 244] on button "Filtrar" at bounding box center [75, 236] width 90 height 28
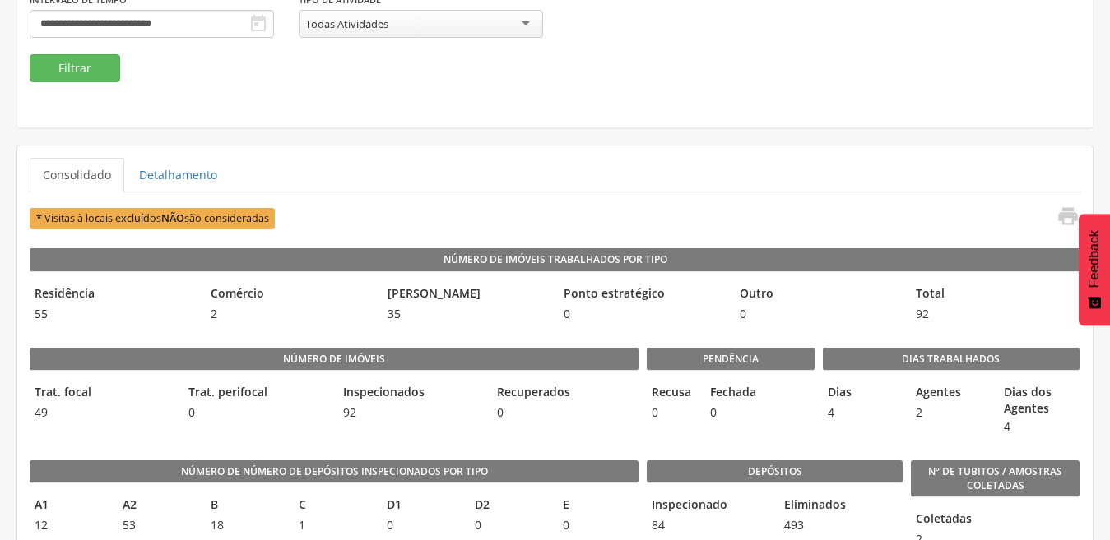
scroll to position [216, 0]
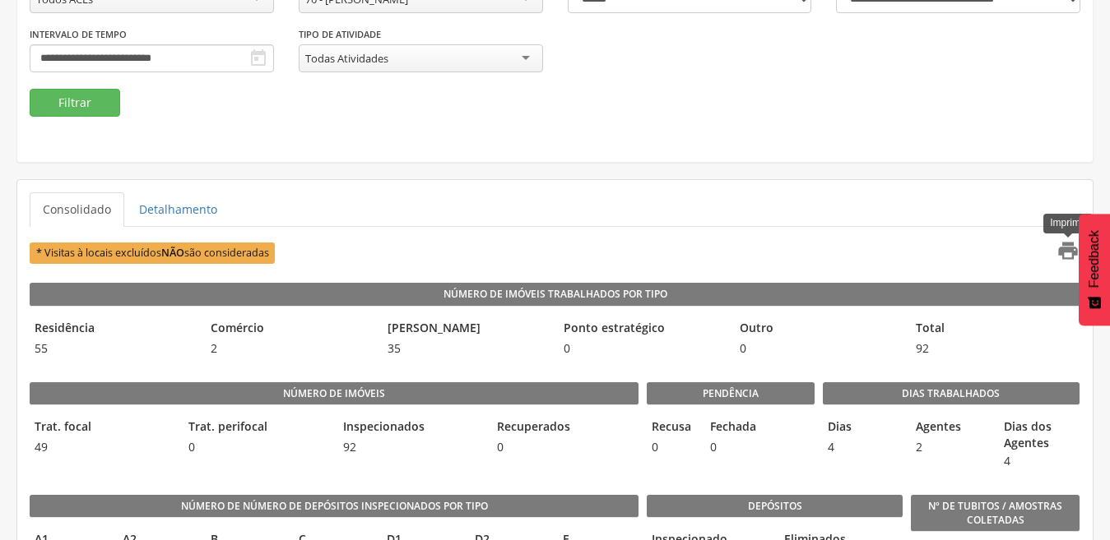
click at [1068, 251] on icon "" at bounding box center [1067, 250] width 23 height 23
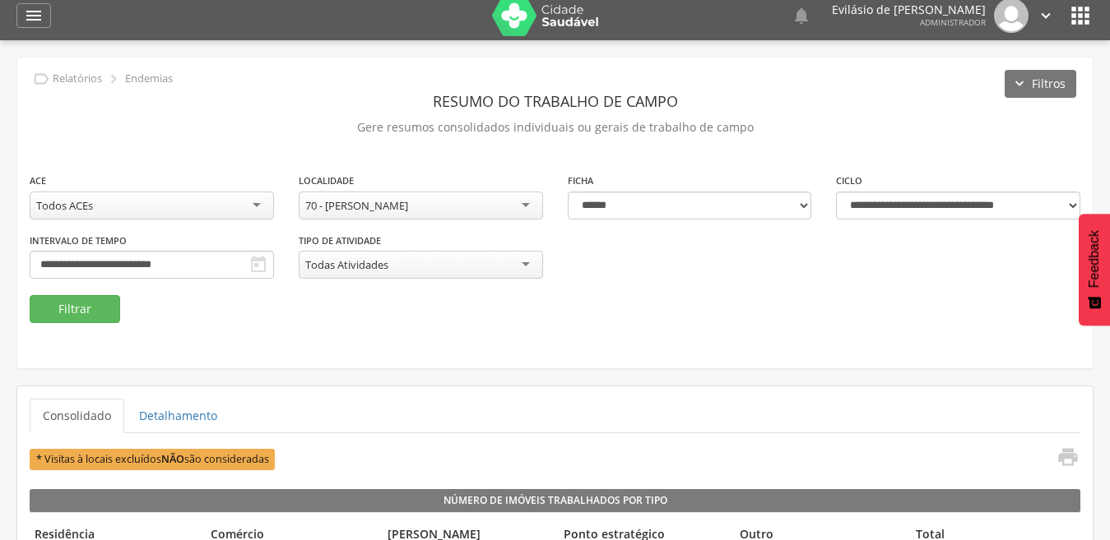
scroll to position [0, 0]
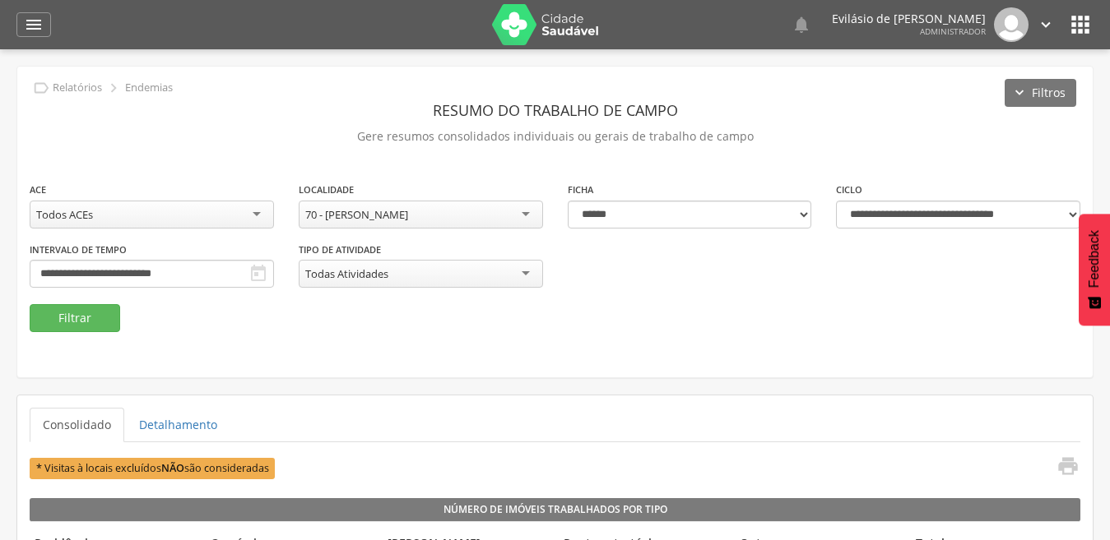
click at [1043, 21] on icon "" at bounding box center [1046, 25] width 18 height 18
click at [958, 93] on link "Sair" at bounding box center [989, 95] width 130 height 21
